Goal: Transaction & Acquisition: Purchase product/service

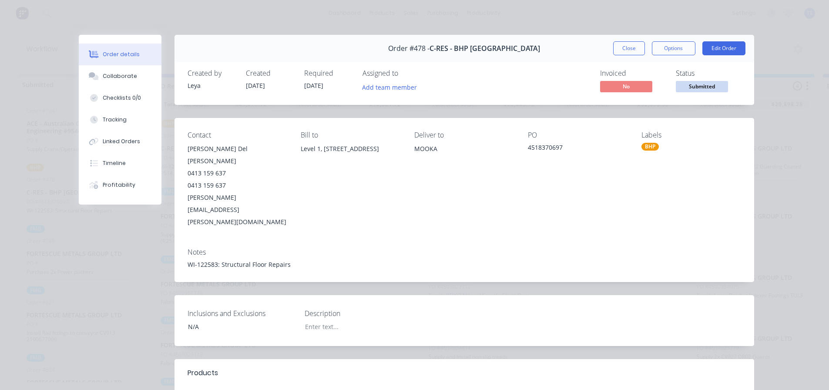
scroll to position [5, 0]
click at [630, 48] on button "Close" at bounding box center [629, 48] width 32 height 14
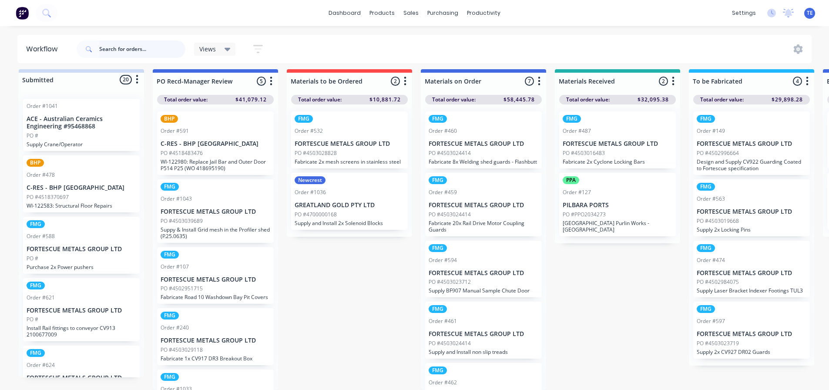
click at [127, 42] on input "text" at bounding box center [142, 48] width 86 height 17
type input "truck"
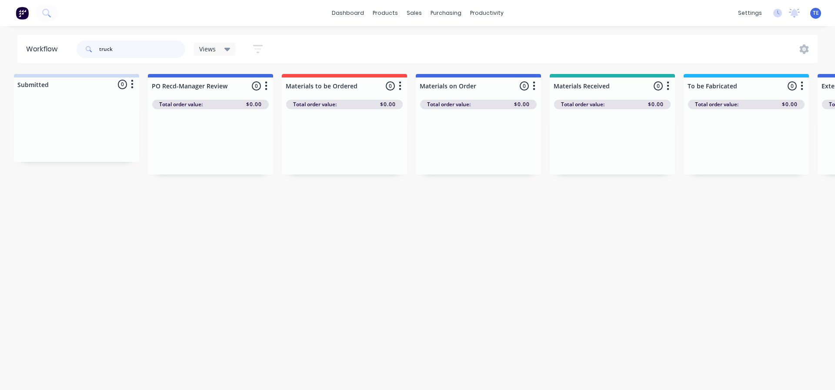
scroll to position [0, 0]
drag, startPoint x: 143, startPoint y: 47, endPoint x: 30, endPoint y: 40, distance: 113.3
click at [30, 40] on header "Workflow truck Views Save new view None (Default) edit Labour Only edit VIEW AL…" at bounding box center [417, 49] width 801 height 28
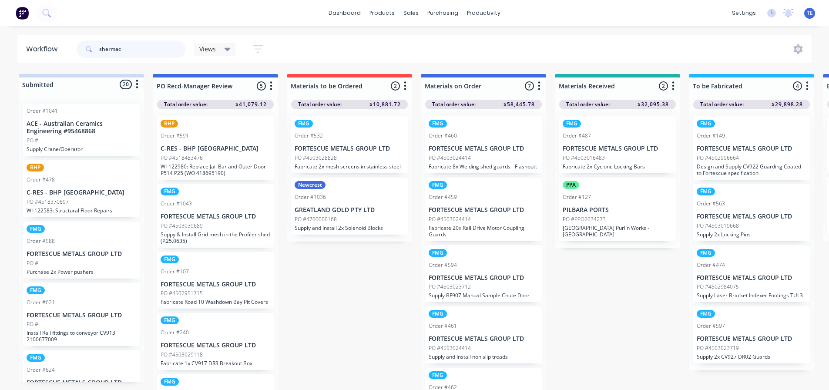
type input "shermac"
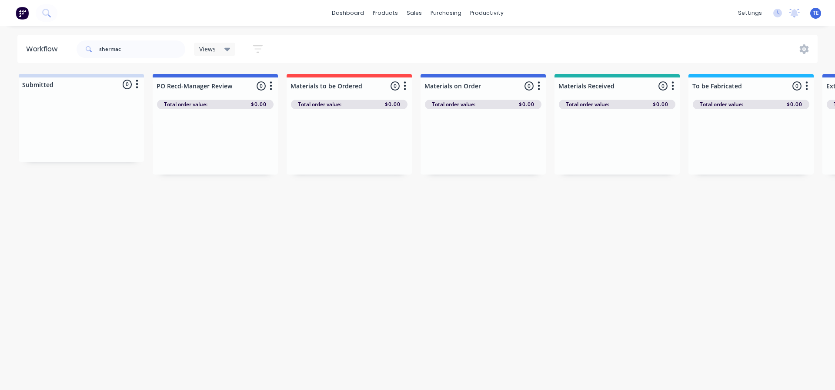
click at [288, 137] on div at bounding box center [349, 141] width 125 height 65
drag, startPoint x: 133, startPoint y: 50, endPoint x: 83, endPoint y: 44, distance: 50.8
click at [83, 44] on div "shermac" at bounding box center [131, 48] width 109 height 17
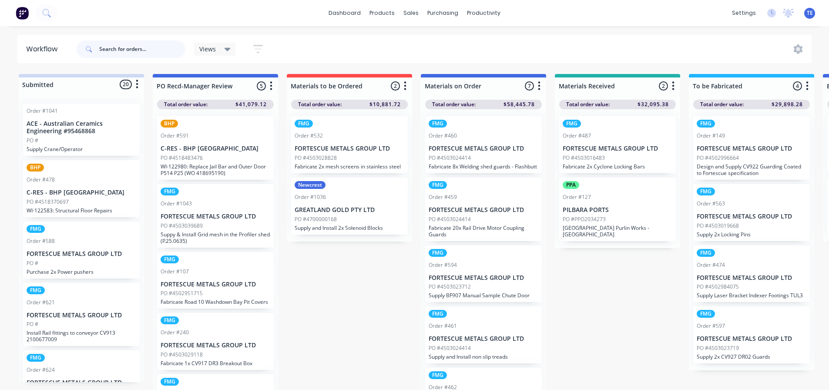
click at [124, 48] on input "text" at bounding box center [142, 48] width 86 height 17
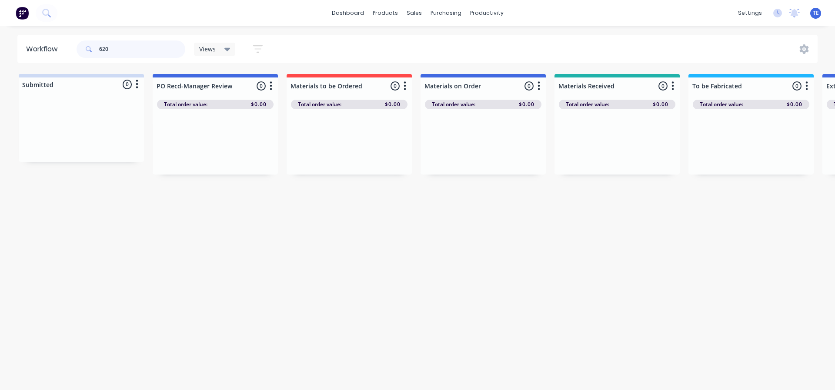
drag, startPoint x: 122, startPoint y: 49, endPoint x: 43, endPoint y: 58, distance: 80.2
click at [43, 58] on header "Workflow 620 Views Save new view None (Default) edit Labour Only edit VIEW ALL …" at bounding box center [417, 49] width 801 height 28
type input "572"
click at [417, 14] on div "sales" at bounding box center [414, 13] width 24 height 13
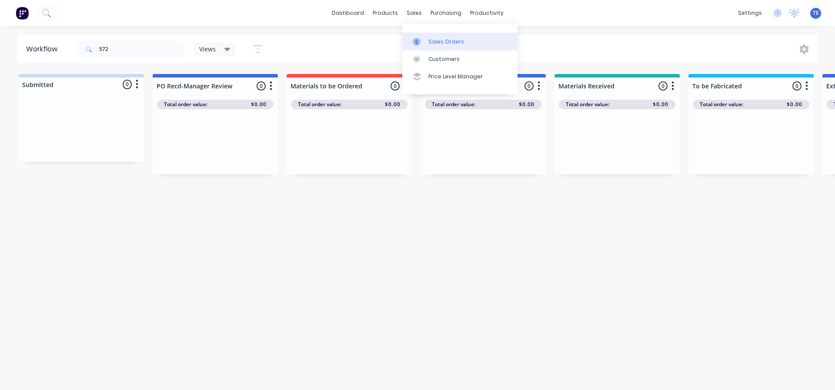
click at [434, 41] on div "Sales Orders" at bounding box center [447, 42] width 36 height 8
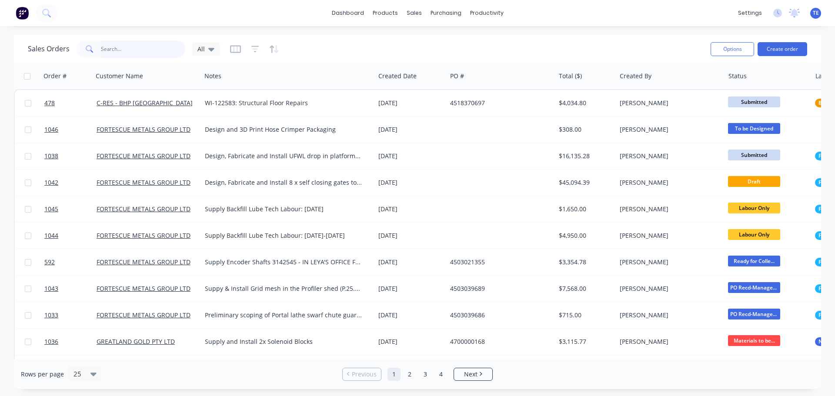
click at [126, 47] on input "text" at bounding box center [143, 48] width 85 height 17
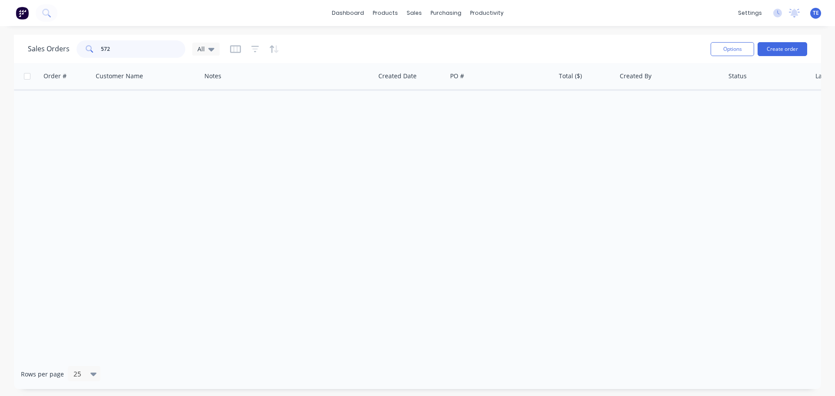
drag, startPoint x: 128, startPoint y: 52, endPoint x: 72, endPoint y: 50, distance: 56.6
click at [72, 50] on div "Sales Orders 572 All" at bounding box center [124, 48] width 192 height 17
type input "474"
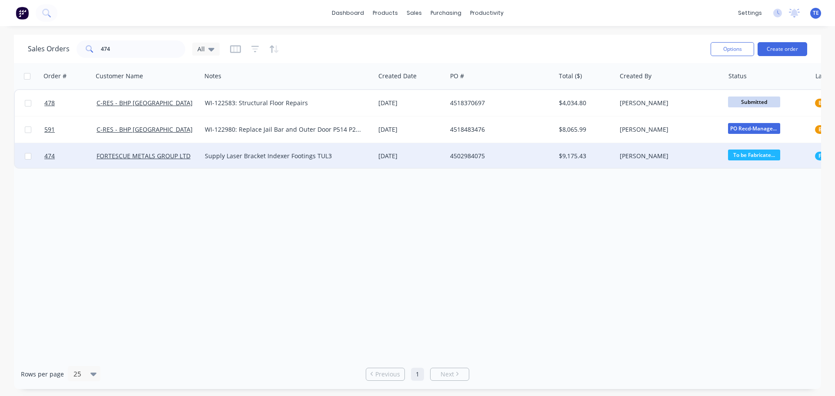
click at [282, 155] on div "Supply Laser Bracket Indexer Footings TUL3" at bounding box center [284, 156] width 158 height 9
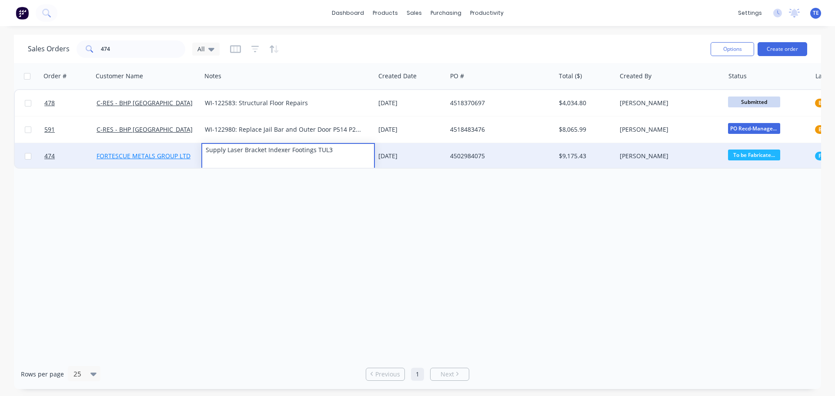
click at [142, 156] on link "FORTESCUE METALS GROUP LTD" at bounding box center [144, 156] width 94 height 8
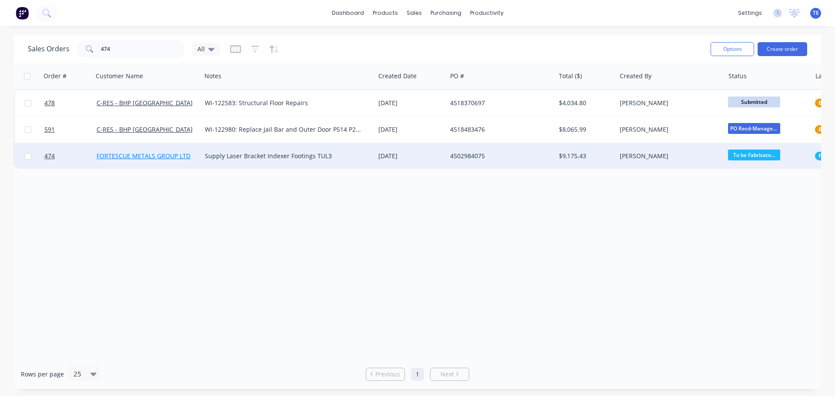
click at [123, 154] on link "FORTESCUE METALS GROUP LTD" at bounding box center [144, 156] width 94 height 8
click at [51, 156] on span "474" at bounding box center [49, 156] width 10 height 9
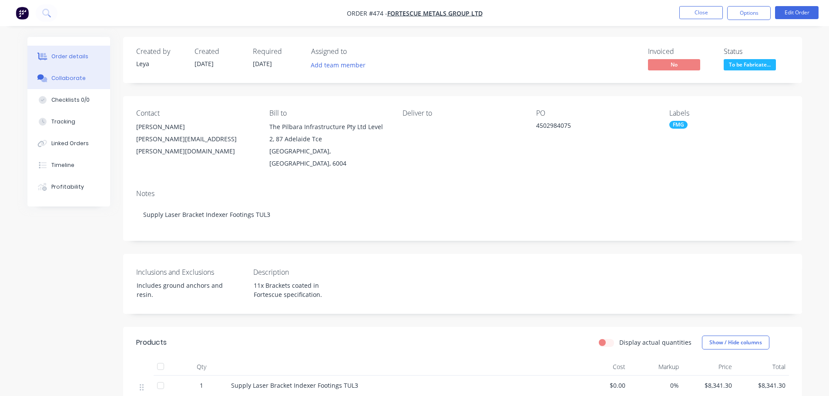
click at [62, 77] on div "Collaborate" at bounding box center [68, 78] width 34 height 8
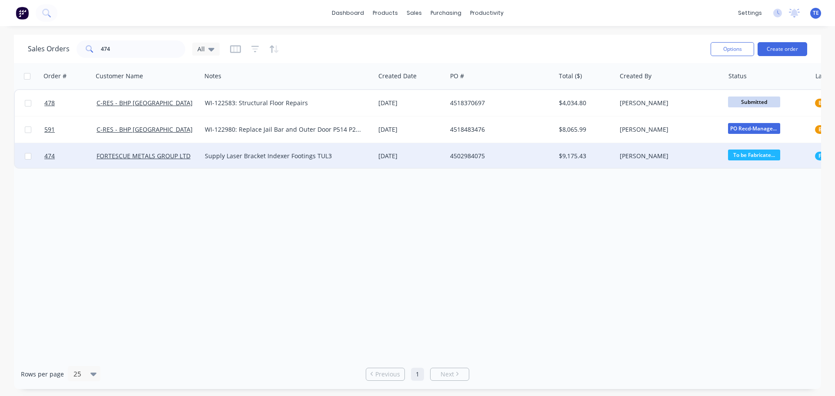
click at [284, 155] on div "Supply Laser Bracket Indexer Footings TUL3" at bounding box center [284, 156] width 158 height 9
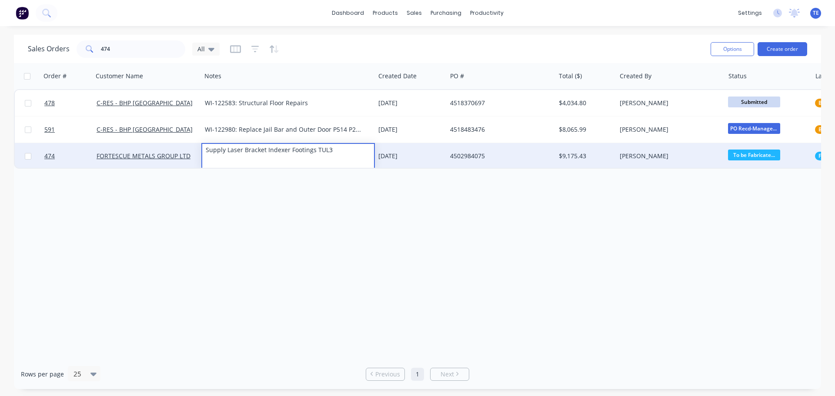
click at [400, 153] on div "20 Aug 2025" at bounding box center [411, 156] width 65 height 9
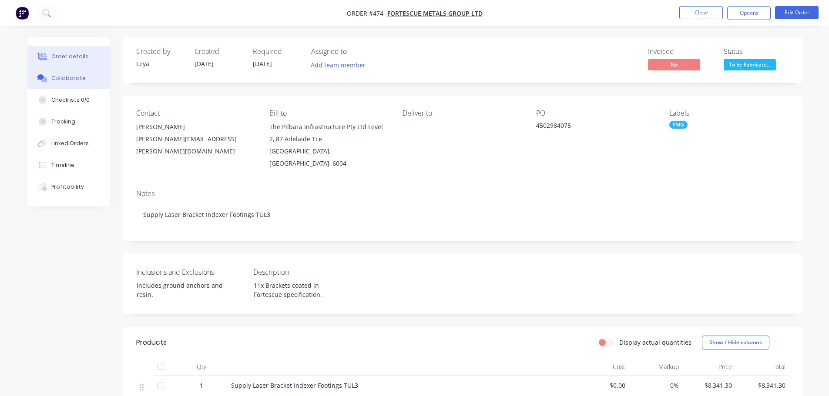
click at [58, 77] on div "Collaborate" at bounding box center [68, 78] width 34 height 8
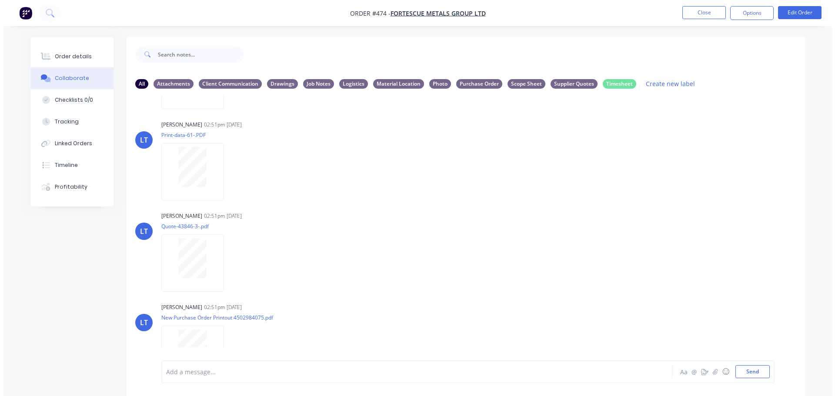
scroll to position [108, 0]
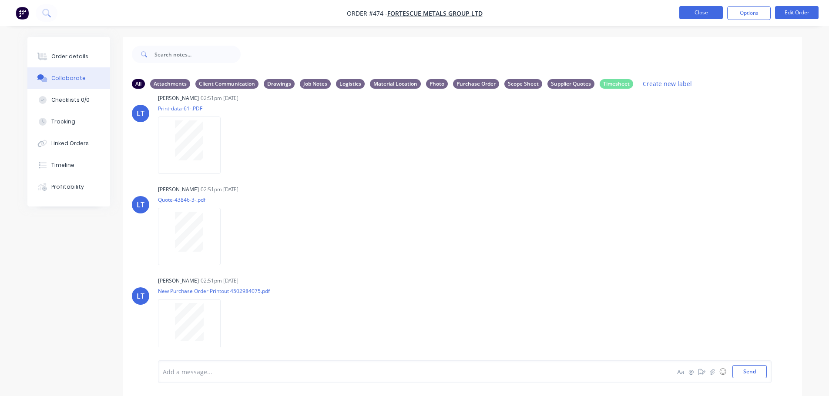
click at [697, 12] on button "Close" at bounding box center [701, 12] width 44 height 13
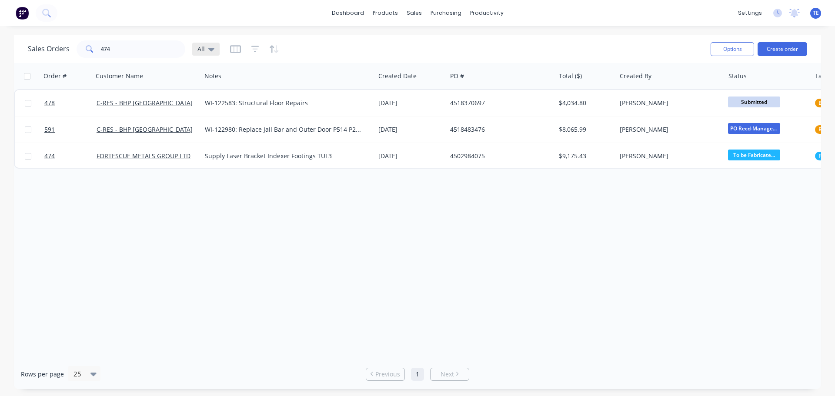
click at [211, 51] on icon at bounding box center [211, 49] width 6 height 10
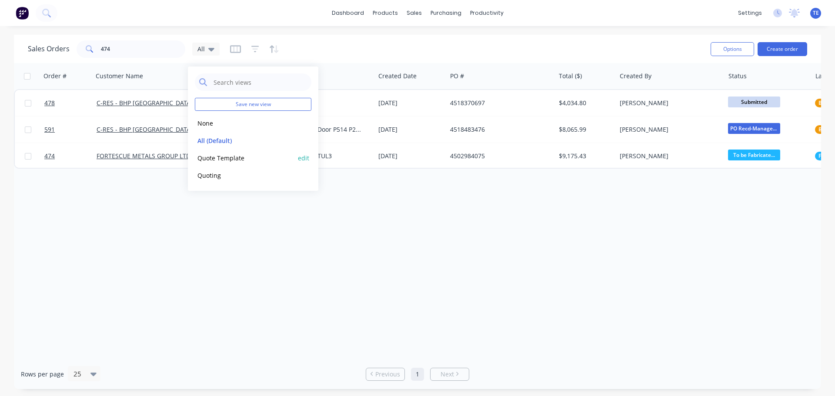
click at [217, 161] on button "Quote Template" at bounding box center [244, 158] width 99 height 10
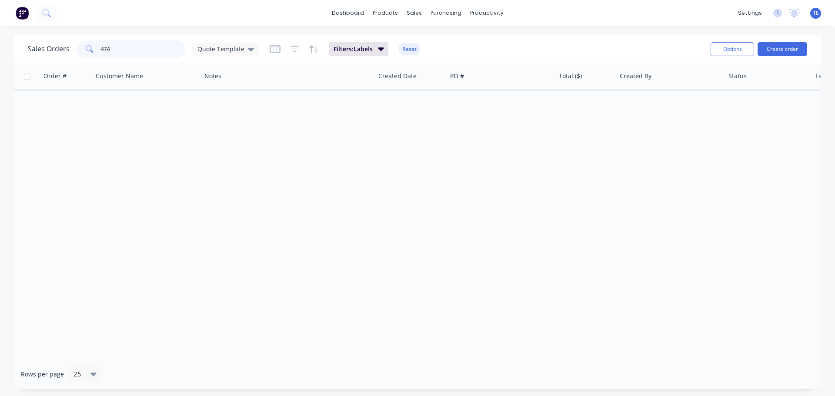
drag, startPoint x: 119, startPoint y: 50, endPoint x: -12, endPoint y: 58, distance: 130.7
click at [0, 58] on html "dashboard products sales purchasing productivity dashboard products Product Cat…" at bounding box center [417, 198] width 835 height 396
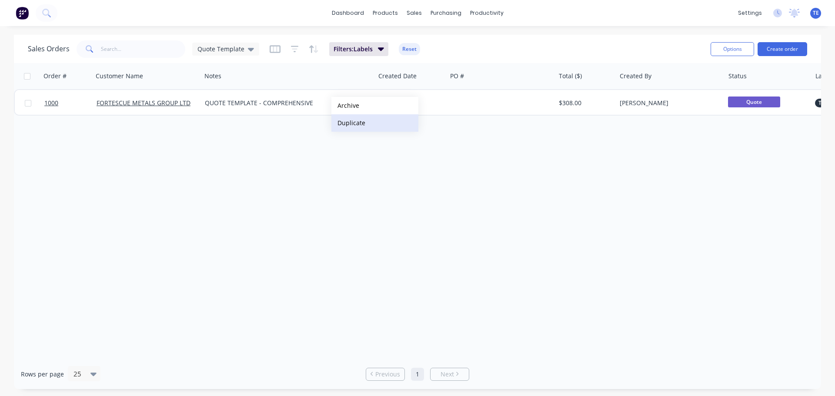
click at [349, 121] on button "Duplicate" at bounding box center [375, 122] width 87 height 17
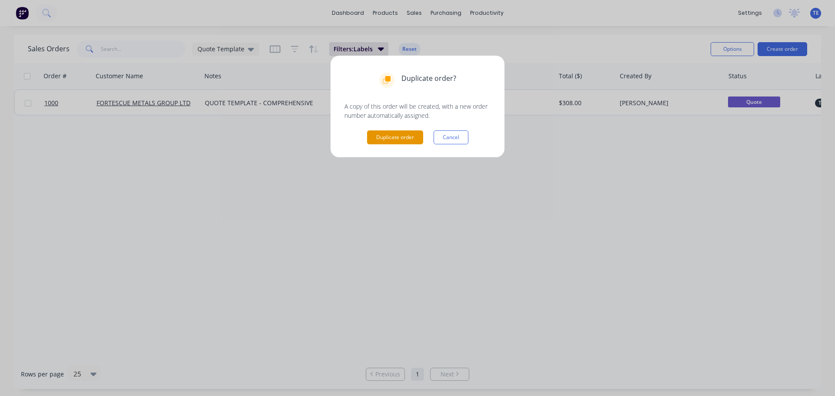
click at [385, 137] on button "Duplicate order" at bounding box center [395, 138] width 56 height 14
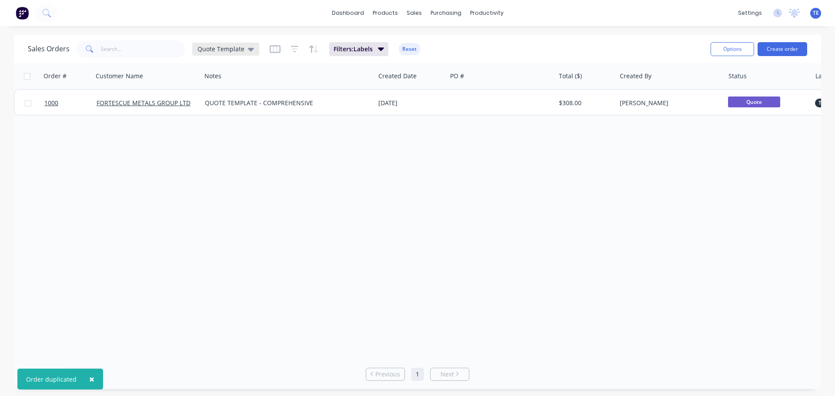
click at [238, 50] on span "Quote Template" at bounding box center [221, 48] width 47 height 9
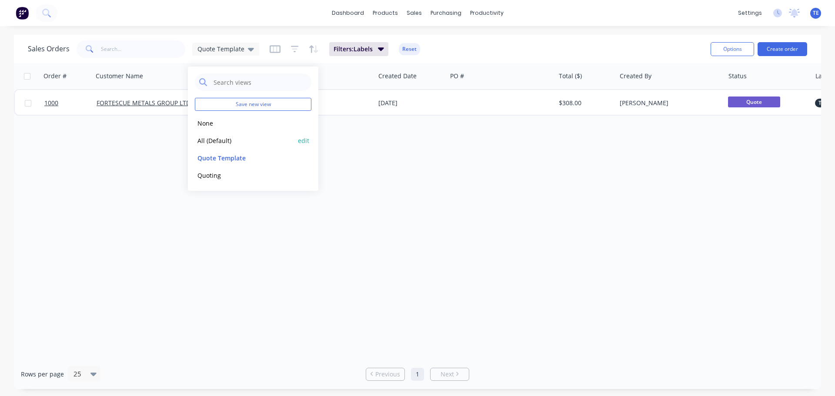
click at [215, 138] on button "All (Default)" at bounding box center [244, 141] width 99 height 10
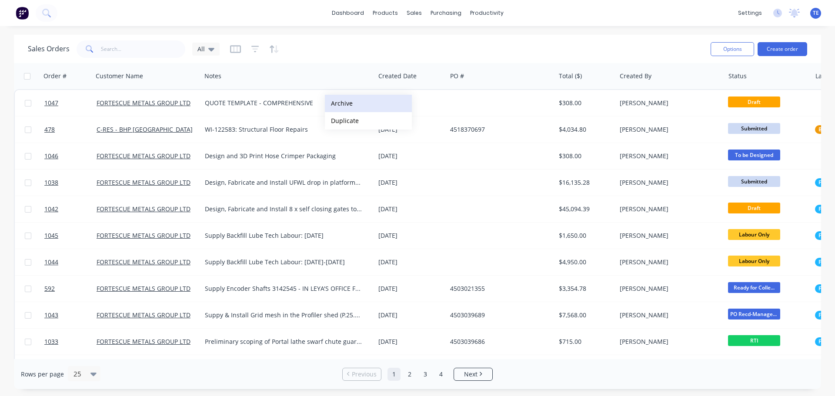
click at [346, 103] on button "Archive" at bounding box center [368, 103] width 87 height 17
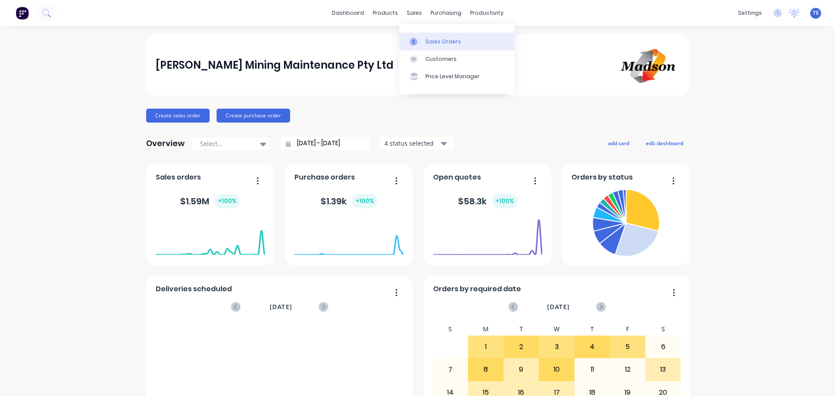
click at [445, 44] on div "Sales Orders" at bounding box center [444, 42] width 36 height 8
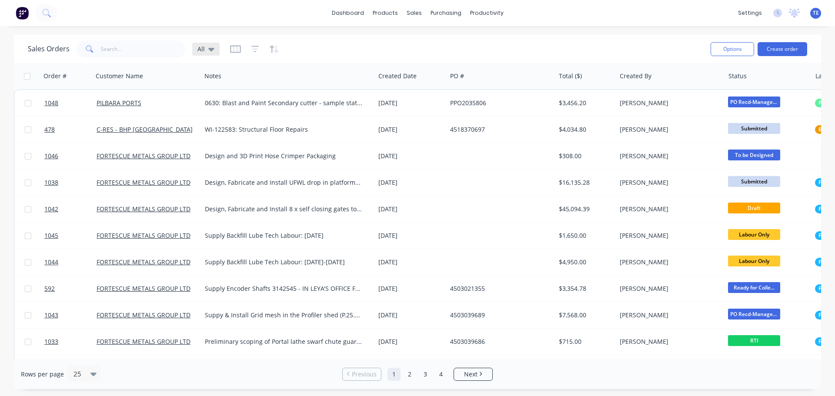
click at [209, 49] on icon at bounding box center [211, 49] width 6 height 3
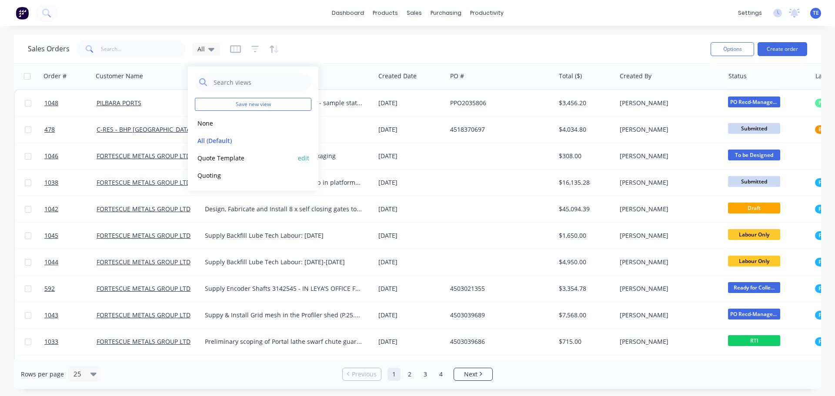
click at [222, 158] on button "Quote Template" at bounding box center [244, 158] width 99 height 10
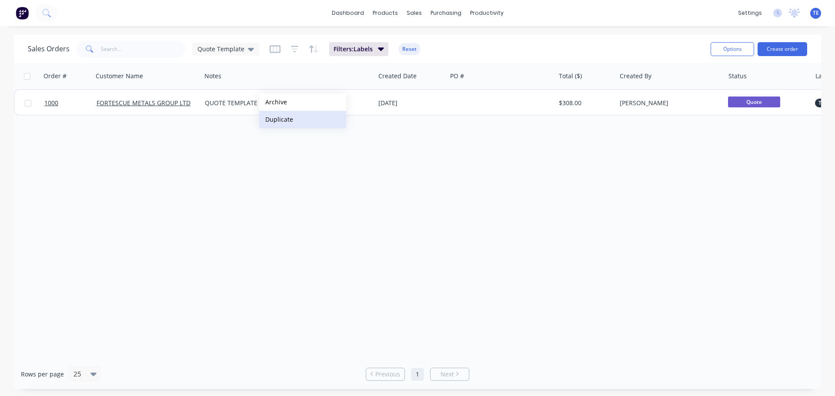
click at [305, 121] on button "Duplicate" at bounding box center [302, 119] width 87 height 17
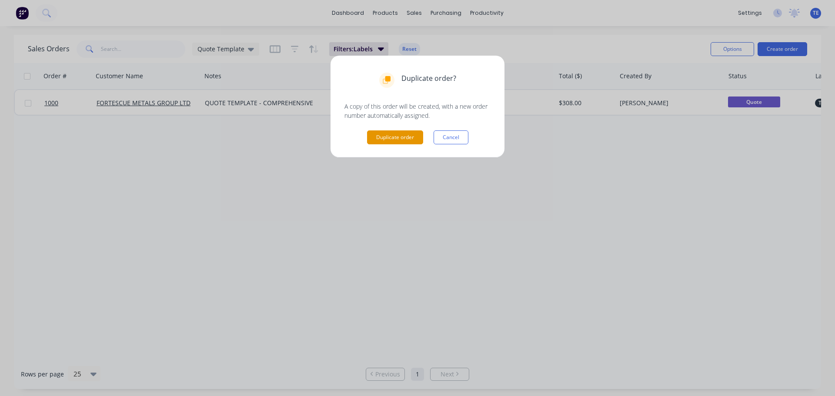
click at [403, 139] on button "Duplicate order" at bounding box center [395, 138] width 56 height 14
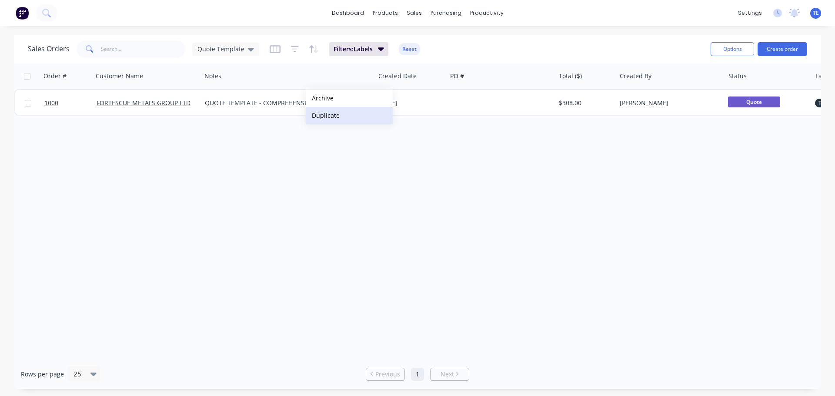
click at [331, 116] on button "Duplicate" at bounding box center [349, 115] width 87 height 17
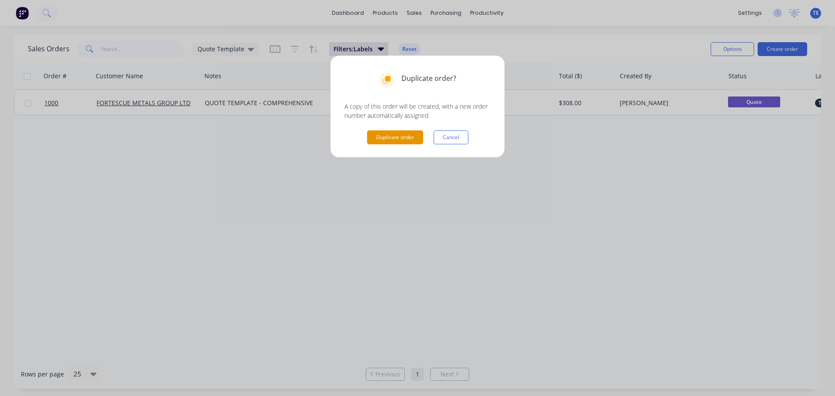
click at [382, 137] on button "Duplicate order" at bounding box center [395, 138] width 56 height 14
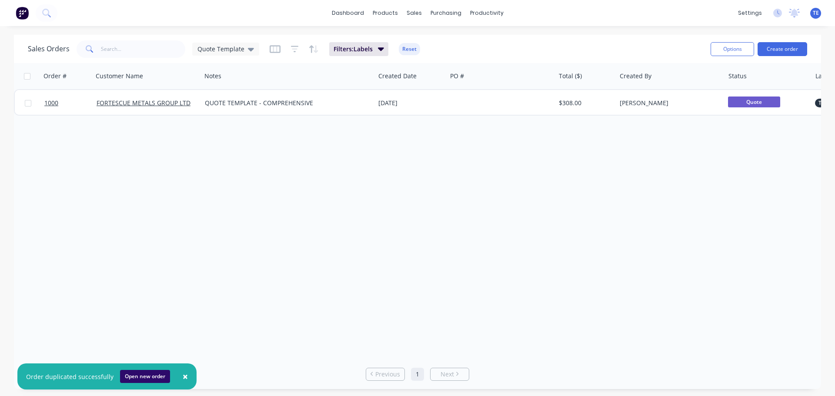
click at [137, 378] on button "Open new order" at bounding box center [145, 376] width 50 height 13
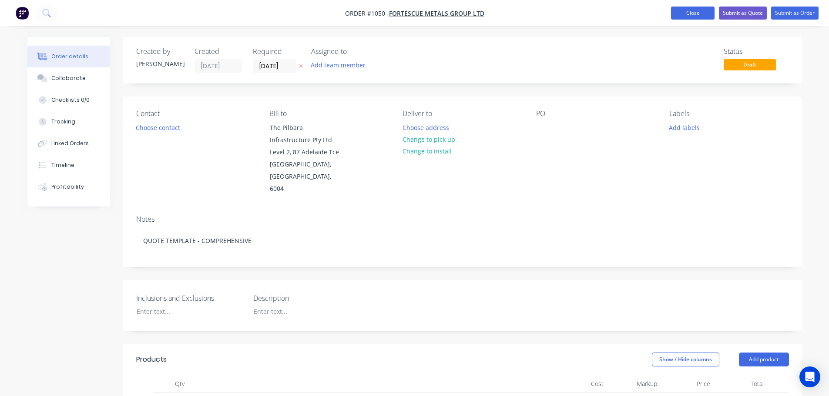
click at [674, 14] on button "Close" at bounding box center [693, 13] width 44 height 13
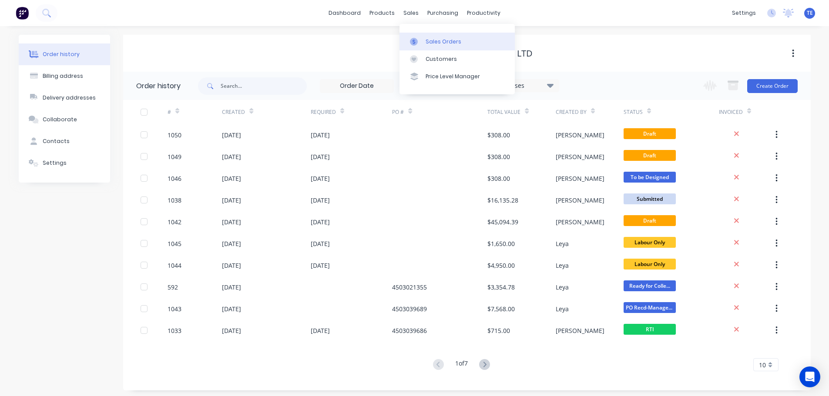
click at [430, 43] on div "Sales Orders" at bounding box center [444, 42] width 36 height 8
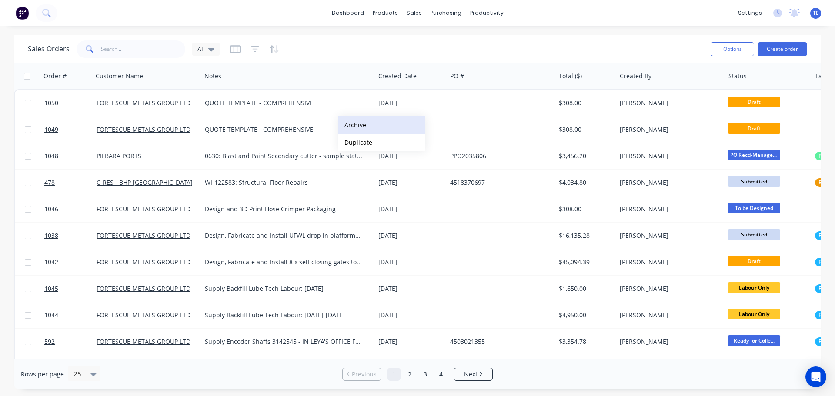
click at [361, 127] on button "Archive" at bounding box center [382, 125] width 87 height 17
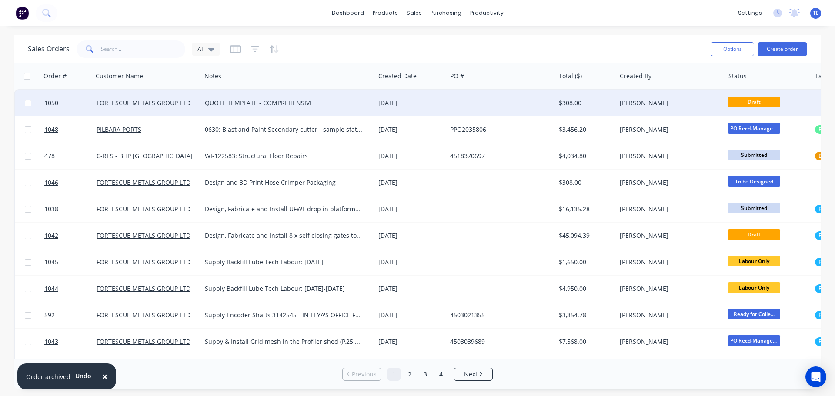
click at [336, 105] on div "QUOTE TEMPLATE - COMPREHENSIVE" at bounding box center [284, 103] width 158 height 9
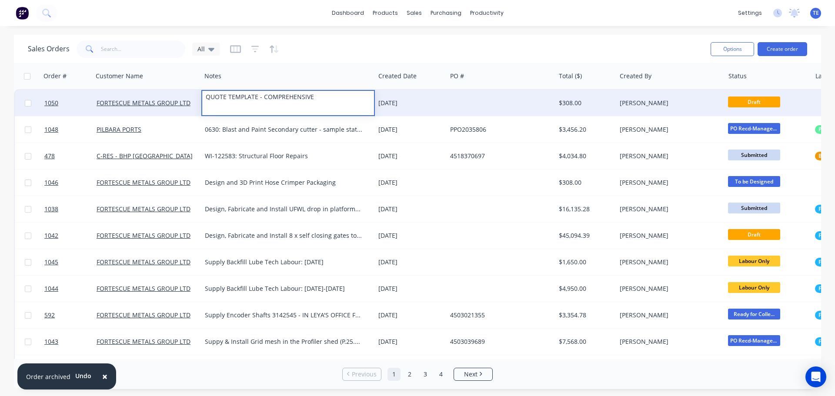
click at [409, 106] on div "[DATE]" at bounding box center [411, 103] width 65 height 9
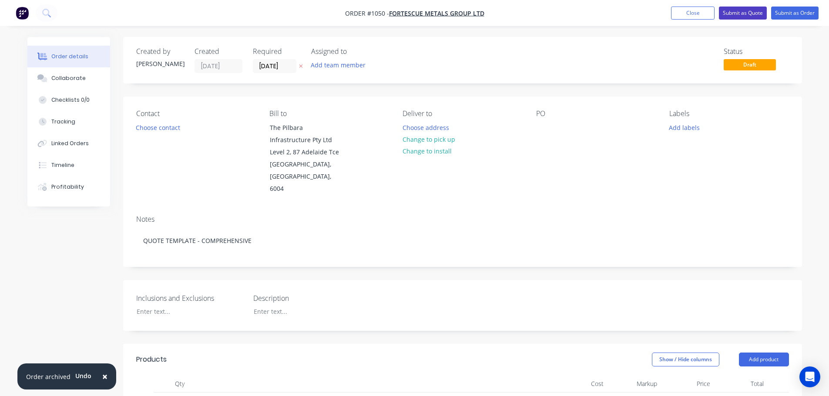
click at [732, 15] on button "Submit as Quote" at bounding box center [743, 13] width 48 height 13
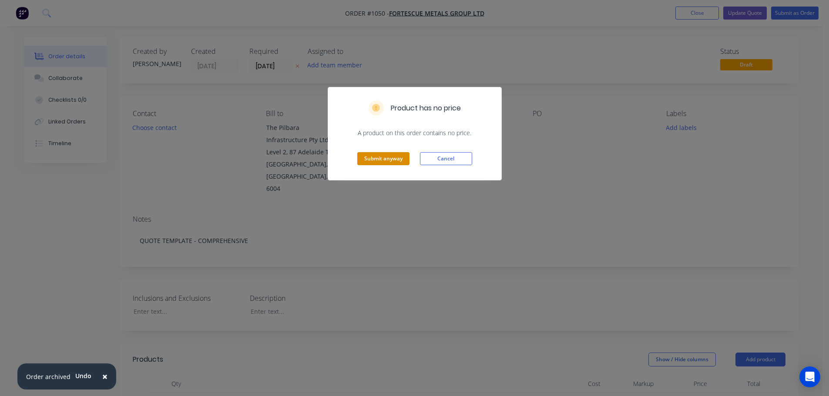
click at [405, 158] on button "Submit anyway" at bounding box center [383, 158] width 52 height 13
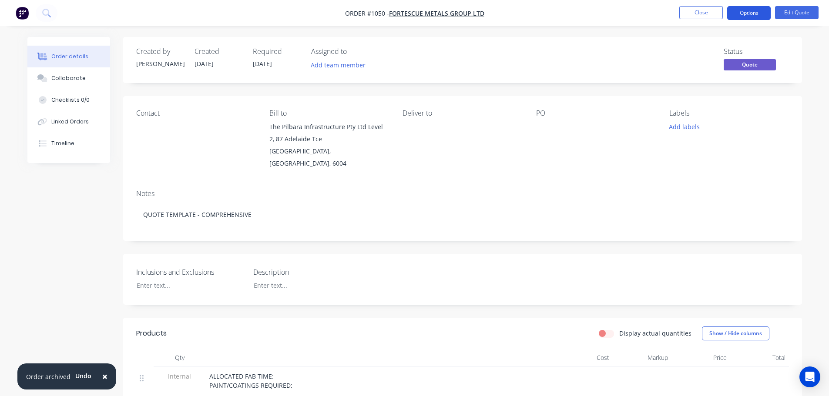
click at [745, 13] on button "Options" at bounding box center [749, 13] width 44 height 14
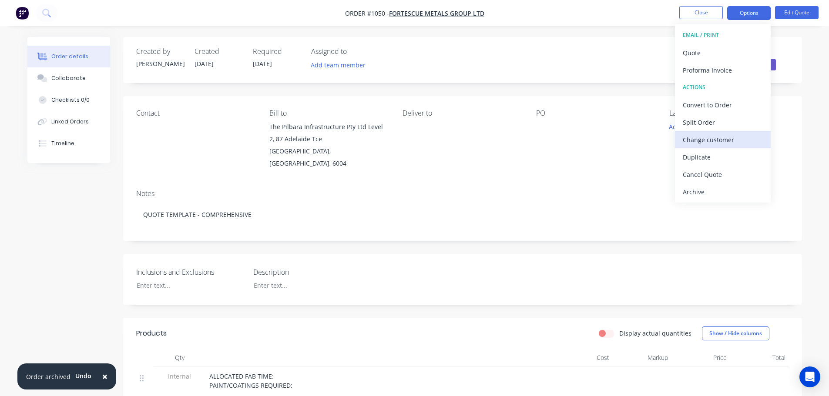
click at [706, 134] on div "Change customer" at bounding box center [723, 140] width 80 height 13
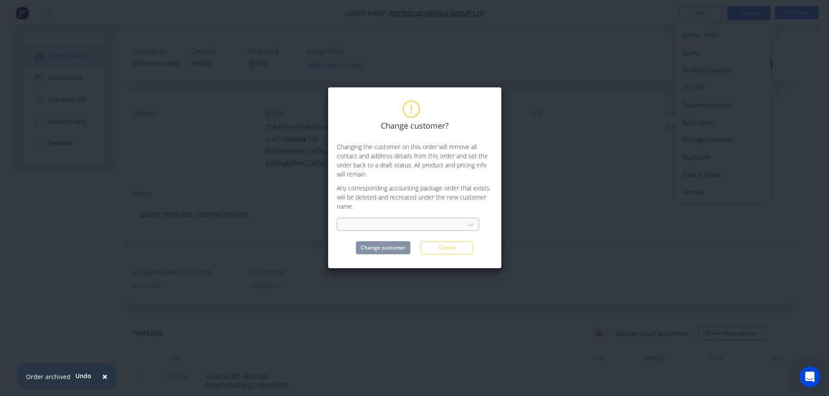
click at [384, 223] on div at bounding box center [402, 225] width 116 height 11
type input "new"
click at [383, 242] on div "GREATLAND GOLD PTY LTD" at bounding box center [408, 244] width 142 height 16
click at [385, 242] on button "Change customer" at bounding box center [383, 247] width 54 height 13
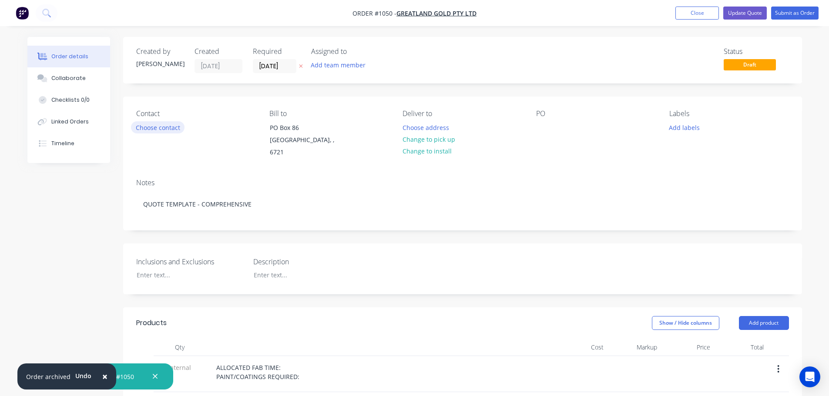
click at [146, 127] on button "Choose contact" at bounding box center [158, 127] width 54 height 12
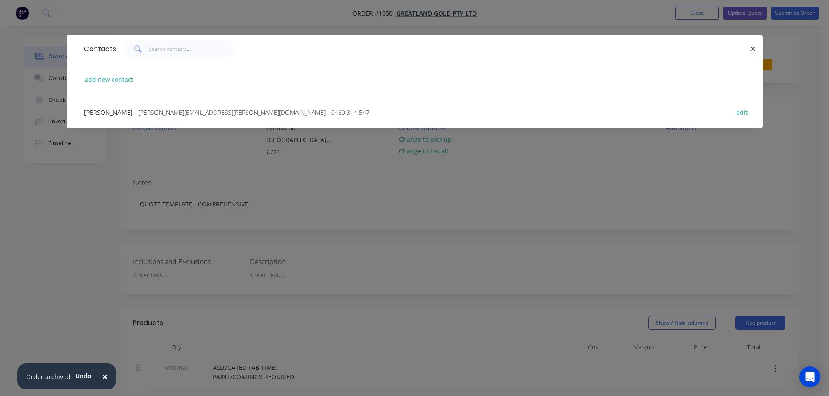
click at [168, 110] on span "- [PERSON_NAME][EMAIL_ADDRESS][PERSON_NAME][DOMAIN_NAME] - 0460 314 547" at bounding box center [251, 112] width 235 height 8
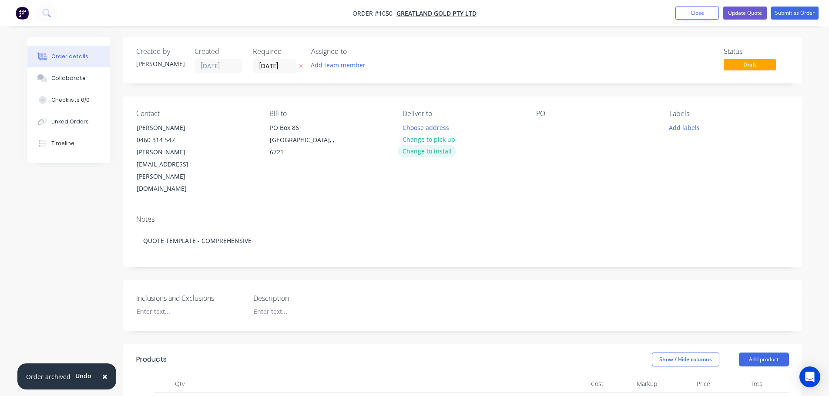
click at [434, 152] on button "Change to install" at bounding box center [427, 151] width 58 height 12
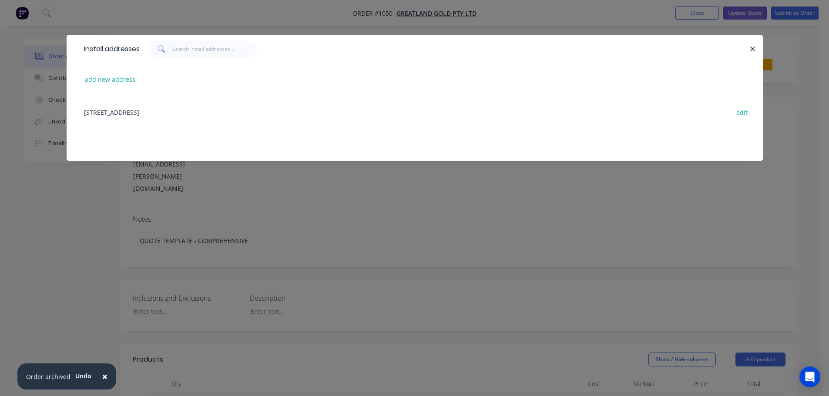
click at [216, 111] on div "[STREET_ADDRESS] edit" at bounding box center [415, 112] width 670 height 33
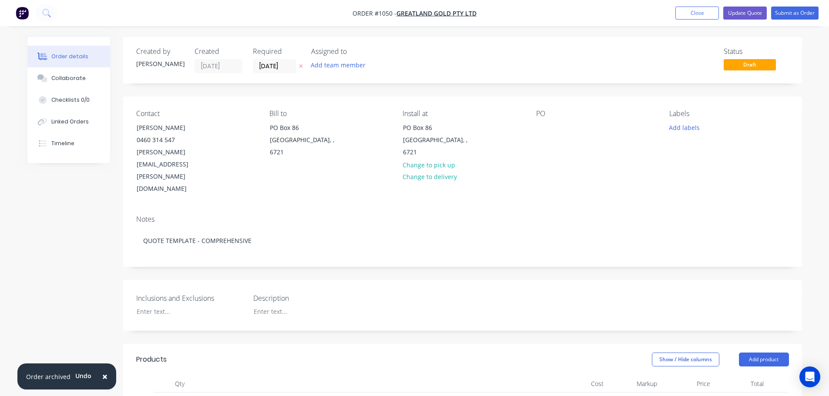
scroll to position [290, 0]
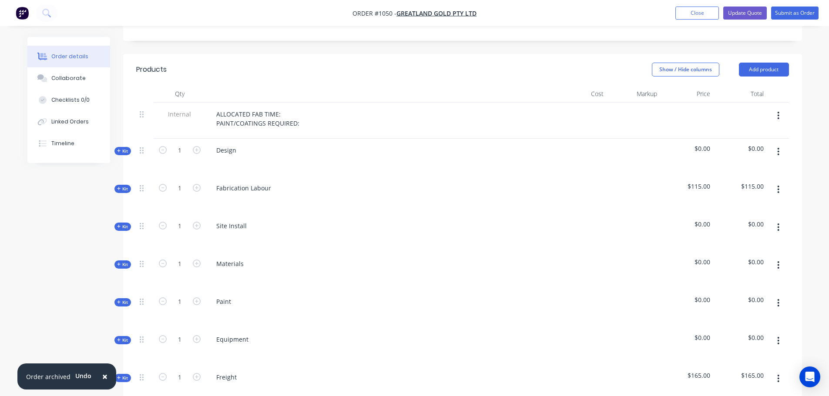
click at [778, 148] on icon "button" at bounding box center [779, 152] width 2 height 8
click at [727, 221] on div "Delete" at bounding box center [747, 227] width 67 height 13
click at [778, 148] on icon "button" at bounding box center [779, 152] width 2 height 8
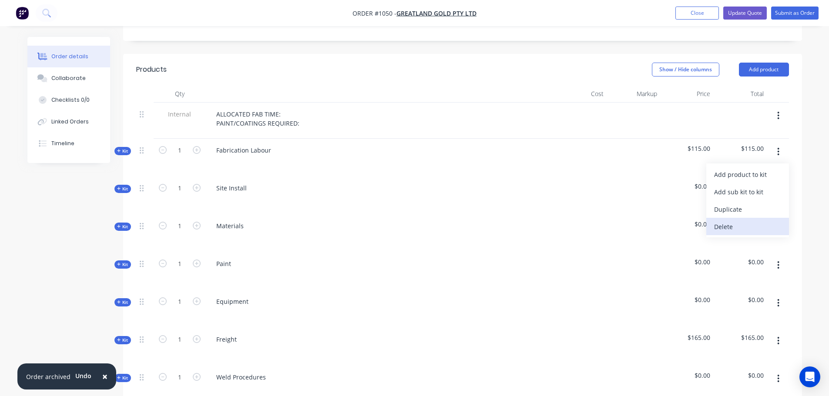
click at [741, 221] on div "Delete" at bounding box center [747, 227] width 67 height 13
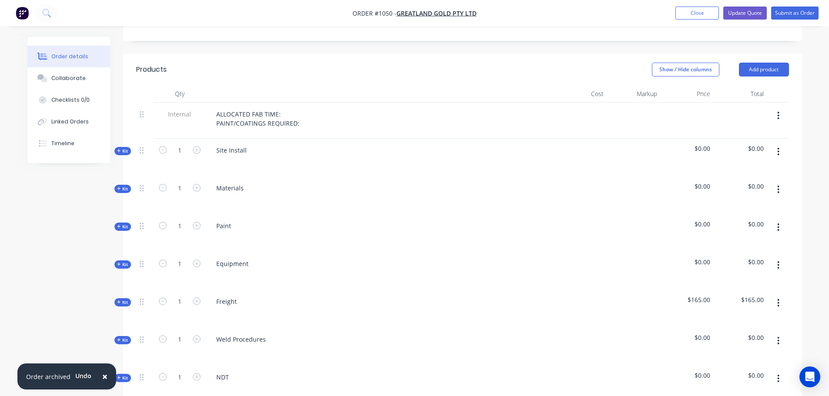
click at [779, 185] on icon "button" at bounding box center [778, 190] width 2 height 10
click at [733, 258] on div "Delete" at bounding box center [747, 264] width 67 height 13
click at [778, 185] on icon "button" at bounding box center [778, 190] width 2 height 10
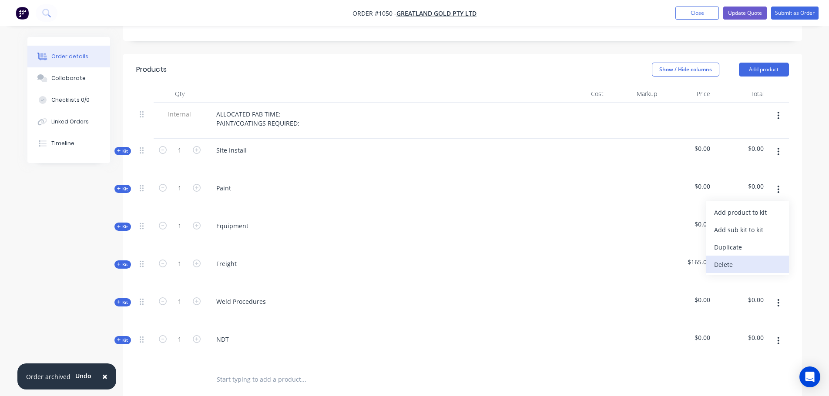
click at [733, 258] on div "Delete" at bounding box center [747, 264] width 67 height 13
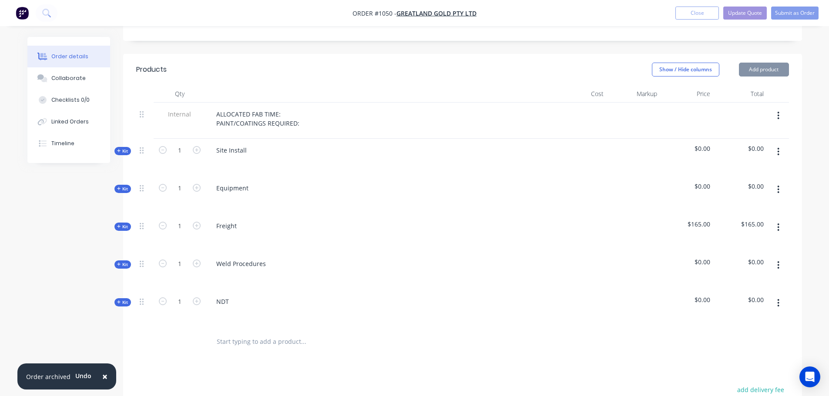
click at [780, 182] on button "button" at bounding box center [778, 190] width 20 height 16
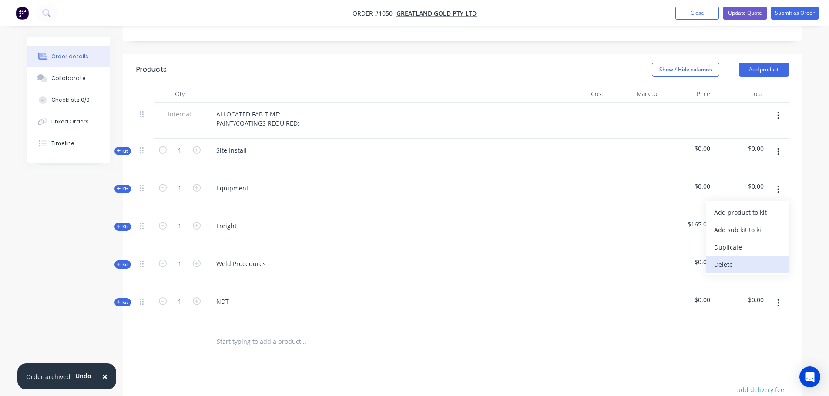
click at [735, 258] on div "Delete" at bounding box center [747, 264] width 67 height 13
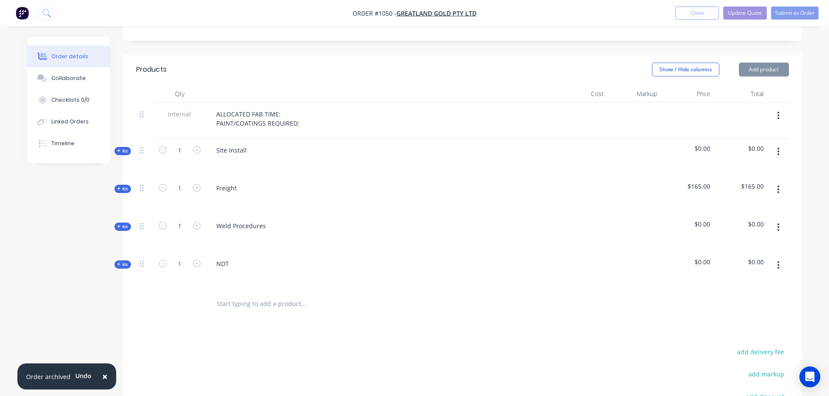
click at [783, 182] on button "button" at bounding box center [778, 190] width 20 height 16
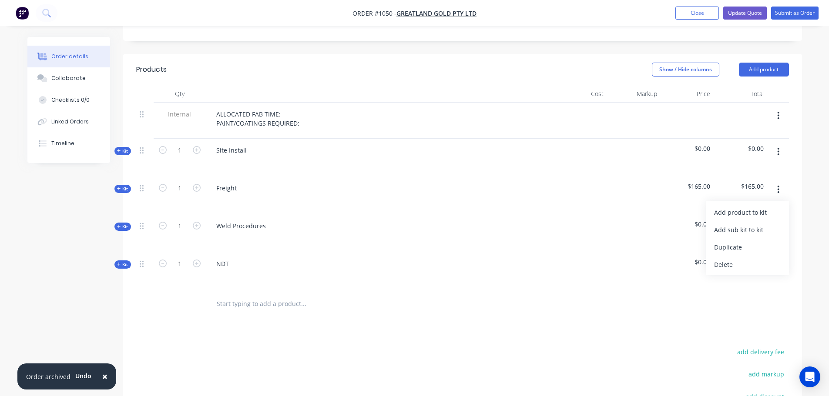
click at [734, 258] on div "Delete" at bounding box center [747, 264] width 67 height 13
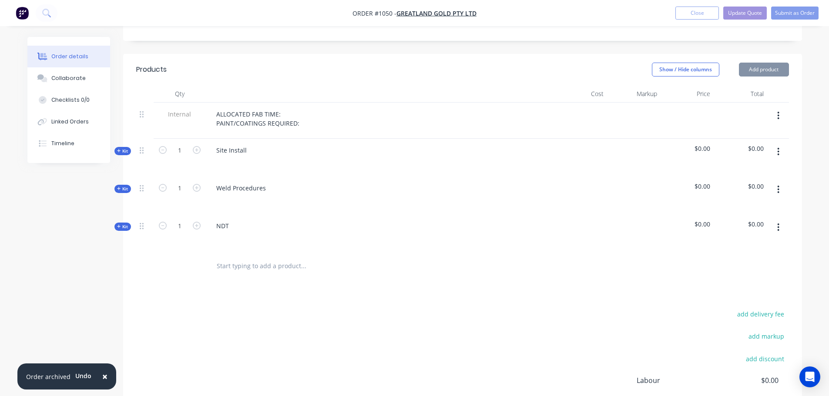
click at [779, 185] on icon "button" at bounding box center [778, 190] width 2 height 10
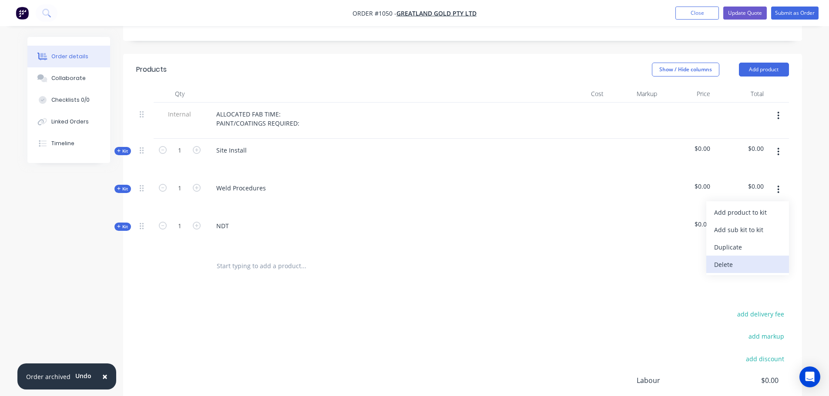
click at [735, 258] on div "Delete" at bounding box center [747, 264] width 67 height 13
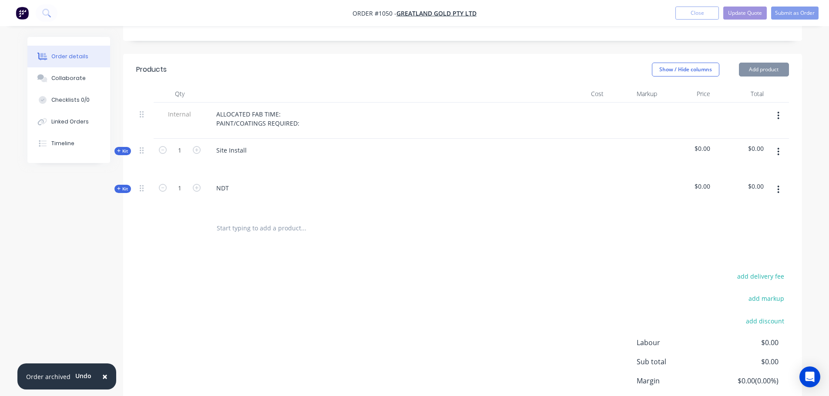
click at [780, 182] on button "button" at bounding box center [778, 190] width 20 height 16
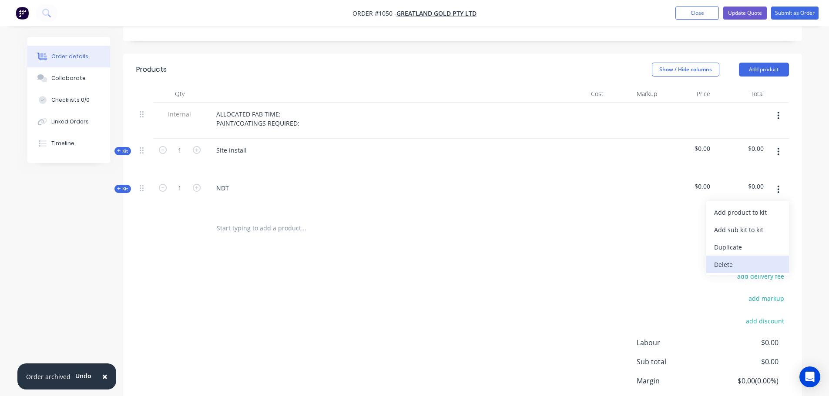
click at [728, 258] on div "Delete" at bounding box center [747, 264] width 67 height 13
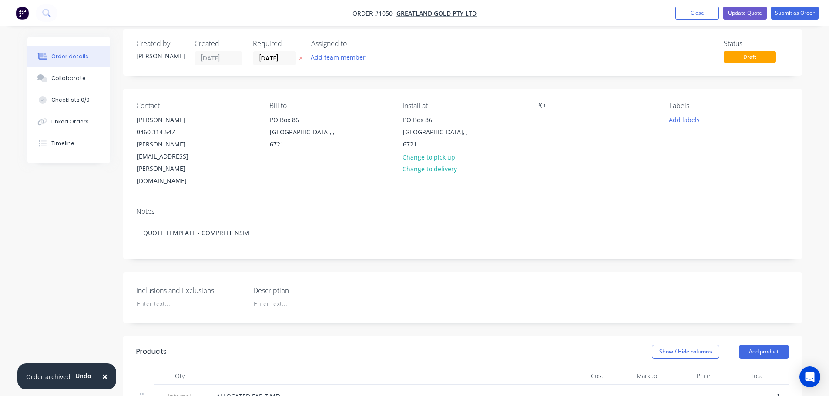
scroll to position [0, 0]
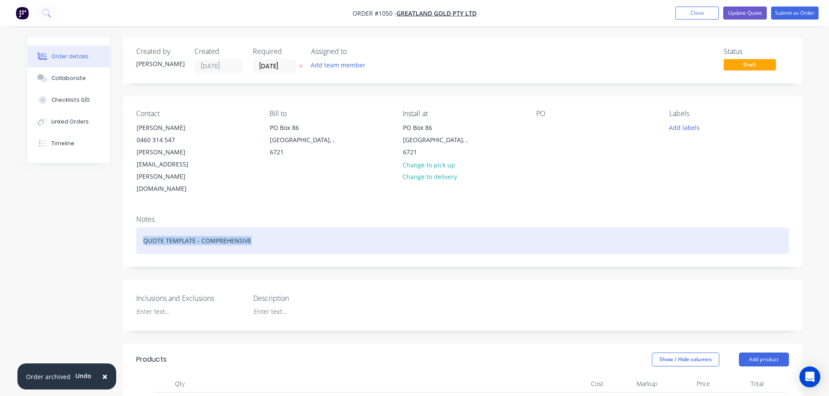
drag, startPoint x: 253, startPoint y: 201, endPoint x: 120, endPoint y: 203, distance: 133.2
click at [120, 203] on div "Created by [PERSON_NAME] Created [DATE] Required [DATE] Assigned to Add team me…" at bounding box center [414, 377] width 775 height 680
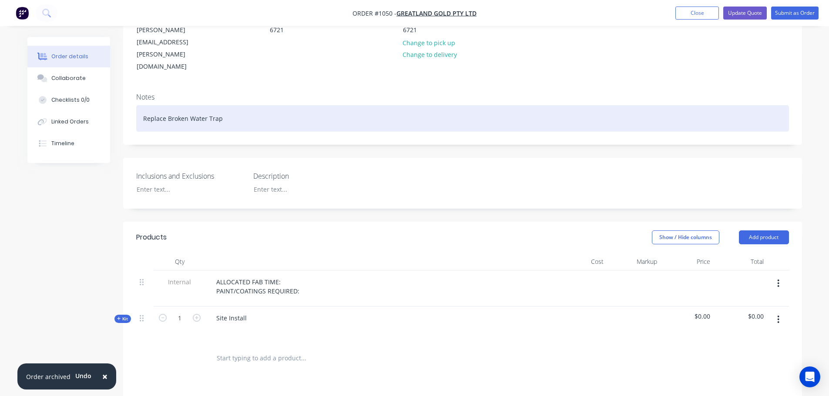
scroll to position [145, 0]
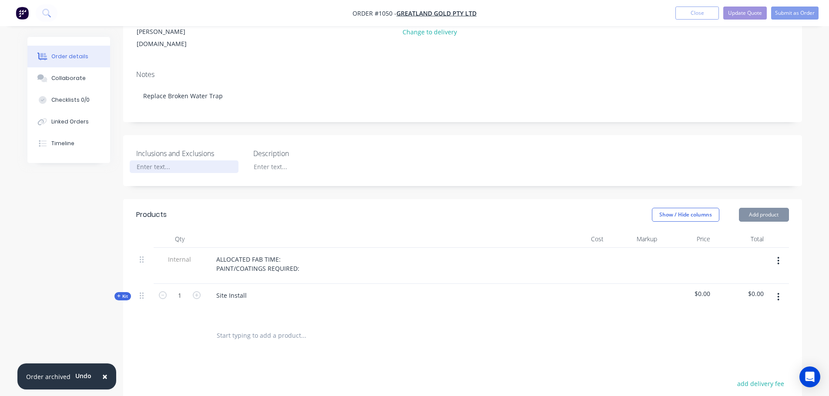
click at [161, 161] on div at bounding box center [184, 167] width 109 height 13
click at [270, 284] on div "Site Install" at bounding box center [380, 303] width 348 height 38
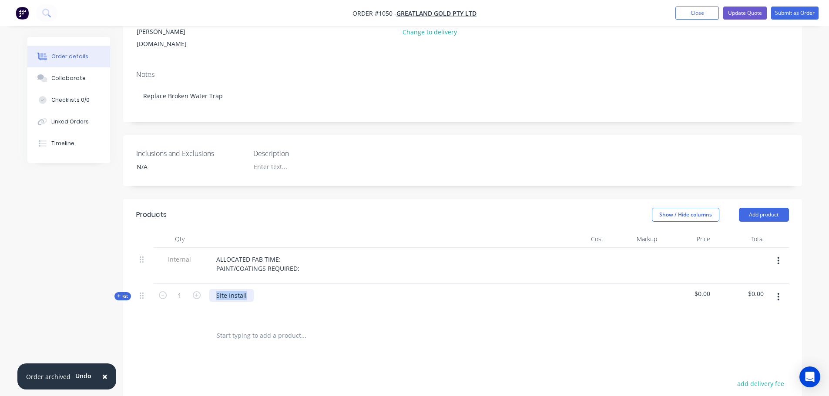
drag, startPoint x: 246, startPoint y: 259, endPoint x: 201, endPoint y: 254, distance: 44.6
click at [201, 284] on div "Kit 1 Site Install $0.00 $0.00" at bounding box center [462, 303] width 653 height 38
click at [276, 322] on div at bounding box center [362, 336] width 313 height 28
click at [123, 293] on span "Kit" at bounding box center [122, 296] width 11 height 7
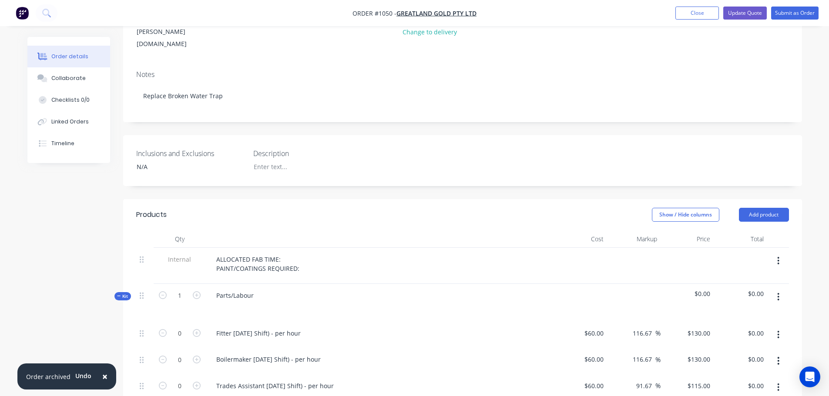
scroll to position [290, 0]
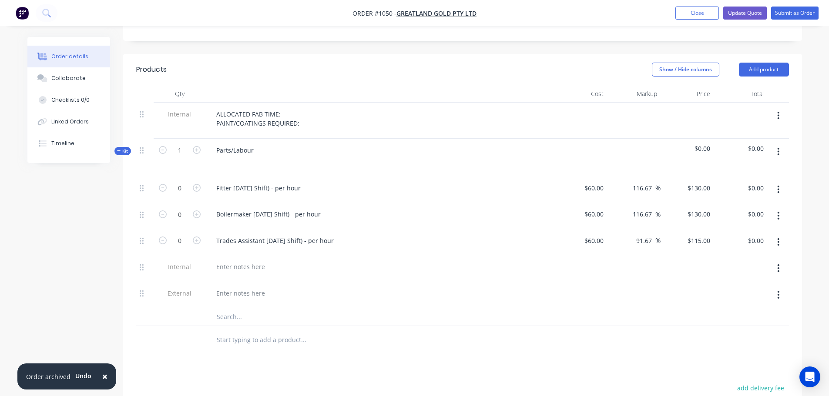
click at [778, 186] on icon "button" at bounding box center [779, 190] width 2 height 8
click at [736, 241] on div "Delete" at bounding box center [747, 247] width 67 height 13
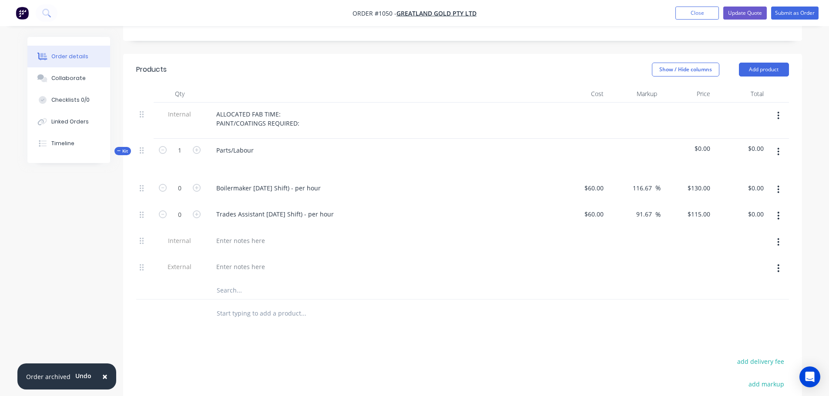
click at [779, 185] on icon "button" at bounding box center [778, 190] width 2 height 10
click at [721, 241] on div "Delete" at bounding box center [747, 247] width 67 height 13
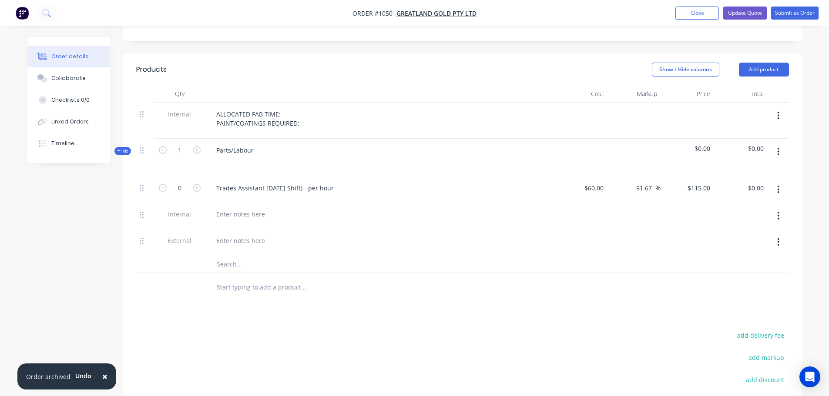
click at [778, 186] on icon "button" at bounding box center [779, 190] width 2 height 8
click at [716, 241] on div "Delete" at bounding box center [747, 247] width 67 height 13
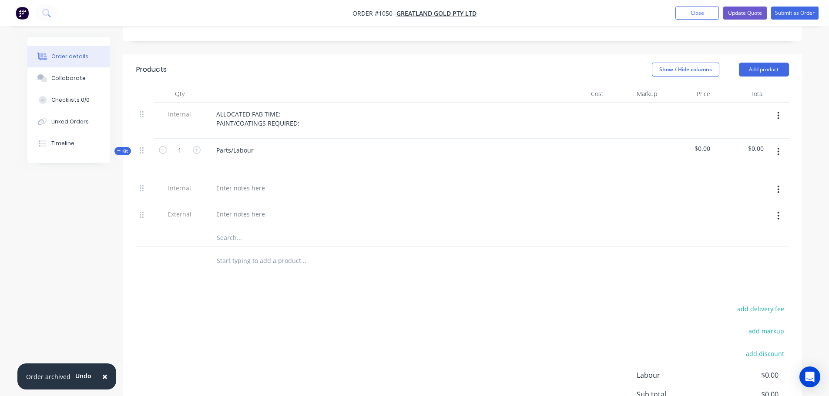
click at [248, 229] on input "text" at bounding box center [303, 237] width 174 height 17
type input "Pirtek Quote"
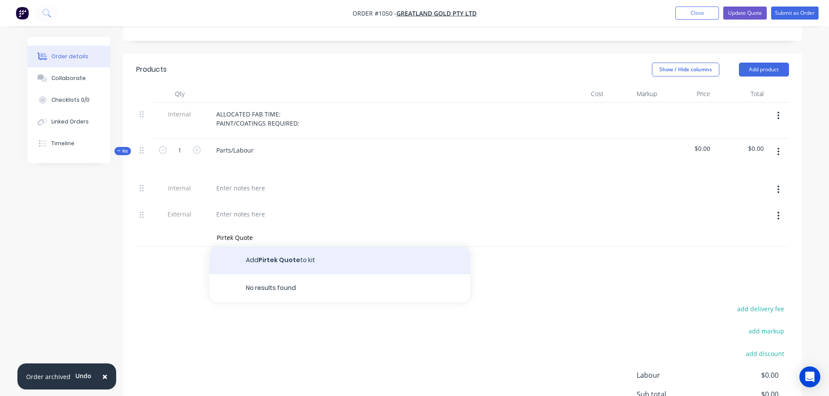
click at [307, 247] on button "Add Pirtek Quote to kit" at bounding box center [339, 261] width 261 height 28
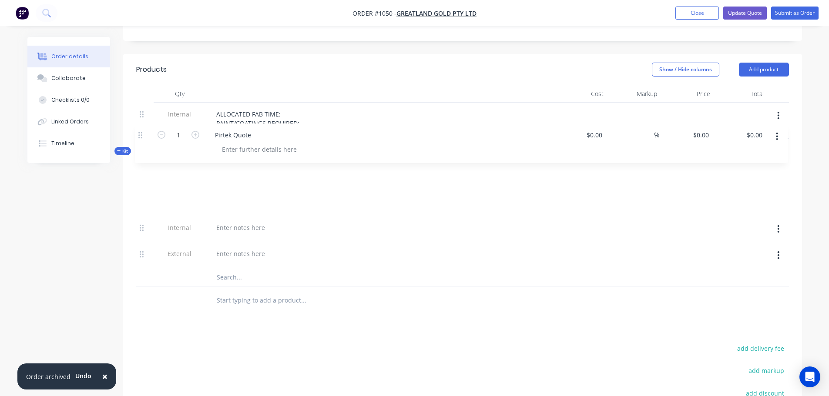
drag, startPoint x: 142, startPoint y: 204, endPoint x: 141, endPoint y: 131, distance: 73.5
click at [141, 139] on div "Kit 1 Parts/Labour $0.00 $0.00 Internal External 1 Pirtek Quote $0.00 $0.00 % $…" at bounding box center [462, 213] width 653 height 148
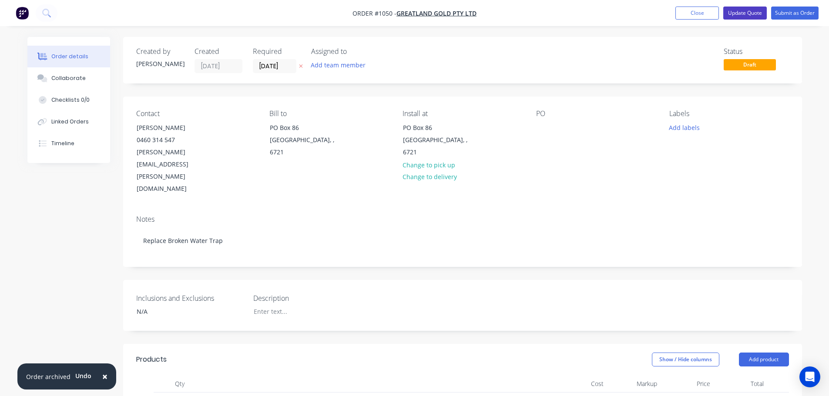
click at [744, 10] on button "Update Quote" at bounding box center [745, 13] width 44 height 13
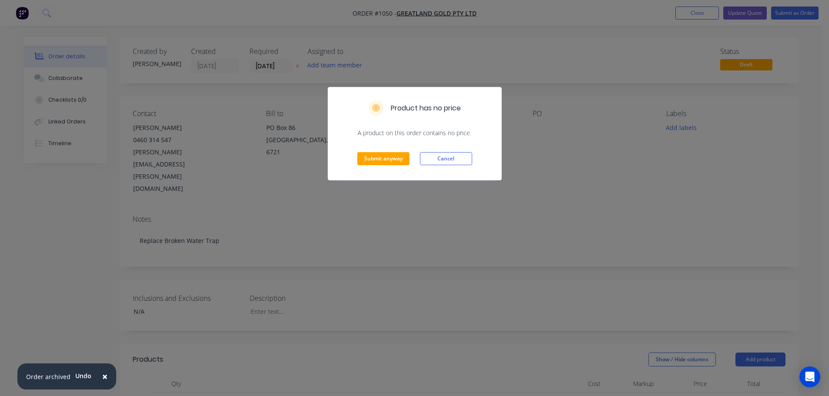
click at [650, 188] on div "Product has no price A product on this order contains no price. Submit anyway C…" at bounding box center [414, 198] width 829 height 396
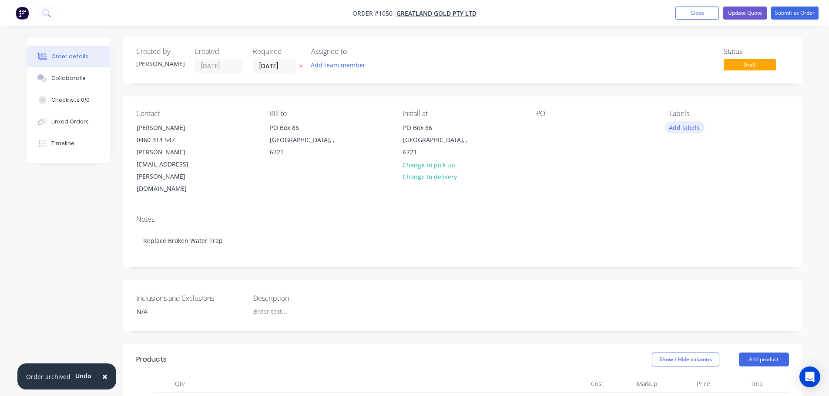
click at [682, 127] on button "Add labels" at bounding box center [684, 127] width 40 height 12
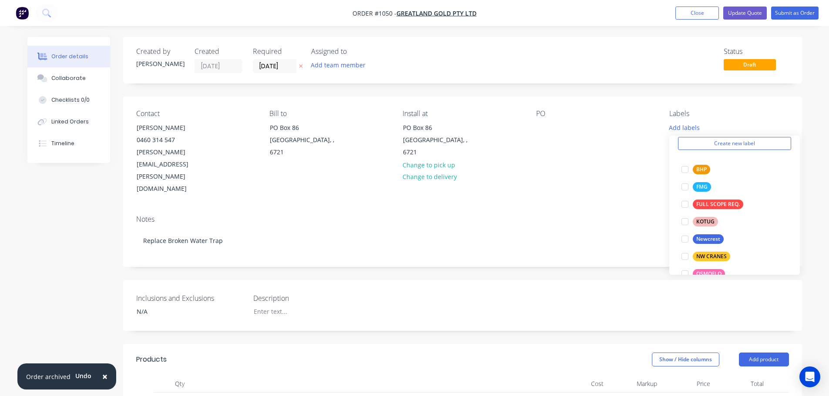
scroll to position [40, 0]
click at [676, 233] on div at bounding box center [684, 235] width 17 height 17
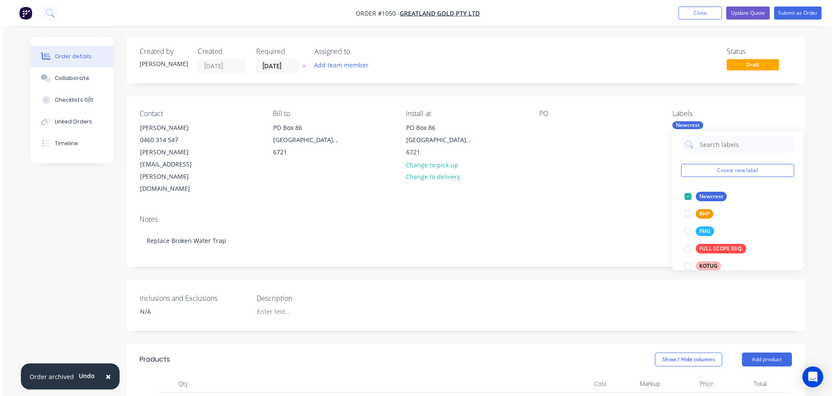
scroll to position [0, 0]
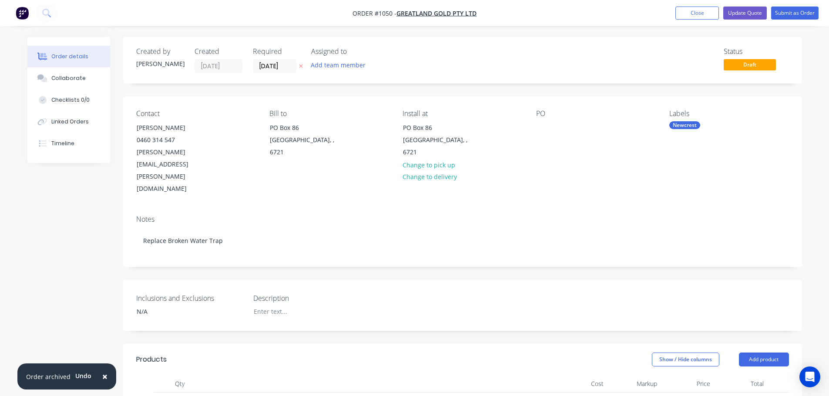
click at [630, 163] on div "Contact [PERSON_NAME] [PHONE_NUMBER] [PERSON_NAME][EMAIL_ADDRESS][PERSON_NAME][…" at bounding box center [462, 153] width 679 height 112
click at [738, 15] on button "Update Quote" at bounding box center [745, 13] width 44 height 13
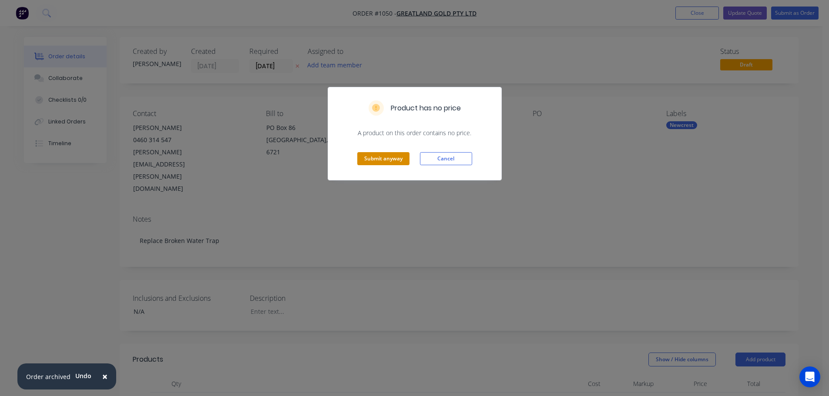
click at [380, 160] on button "Submit anyway" at bounding box center [383, 158] width 52 height 13
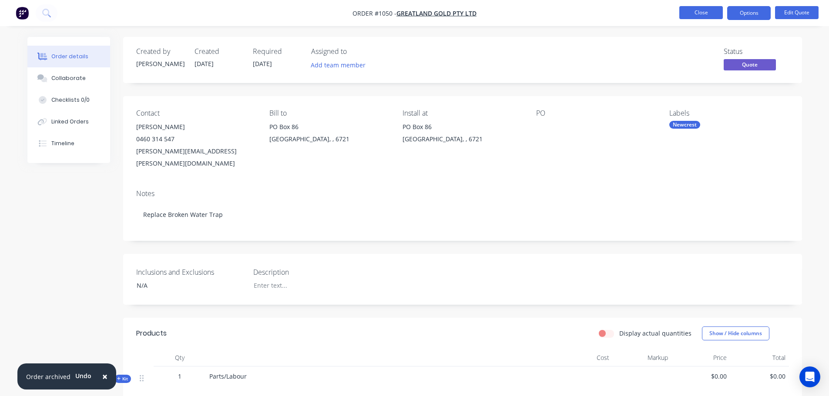
click at [702, 13] on button "Close" at bounding box center [701, 12] width 44 height 13
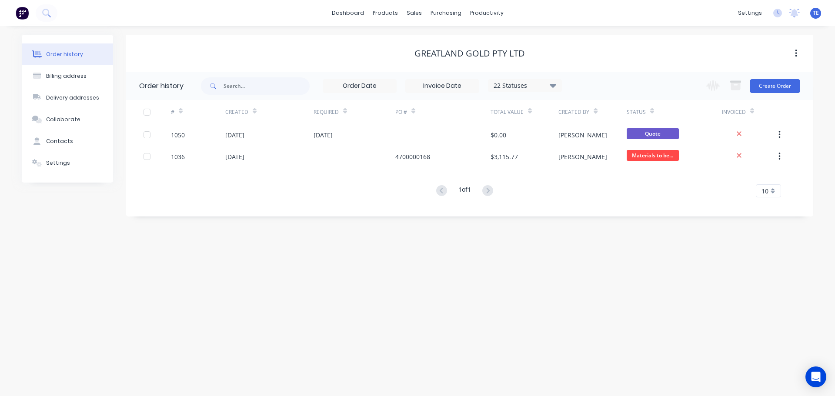
click at [66, 54] on div "Order history" at bounding box center [64, 54] width 37 height 8
click at [422, 42] on div at bounding box center [419, 42] width 13 height 8
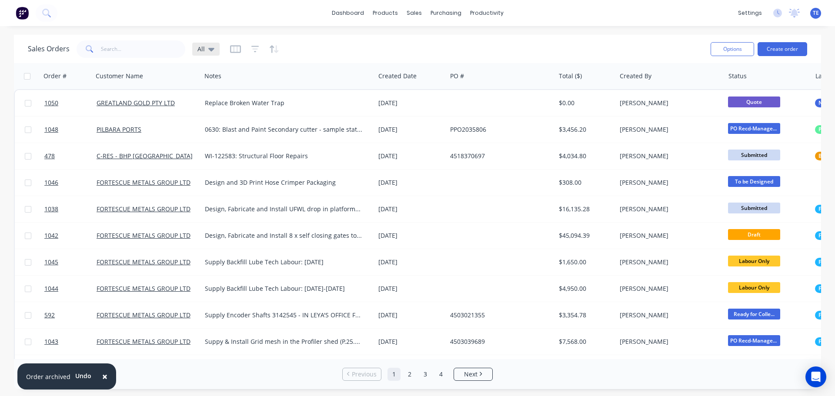
click at [210, 49] on icon at bounding box center [211, 49] width 6 height 3
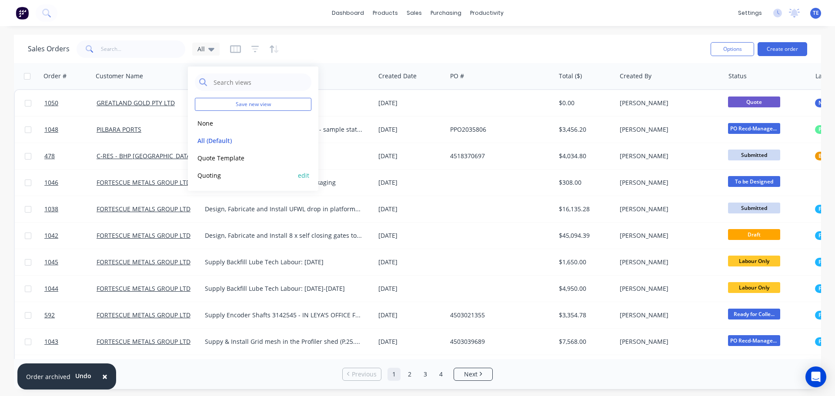
click at [220, 179] on button "Quoting" at bounding box center [244, 176] width 99 height 10
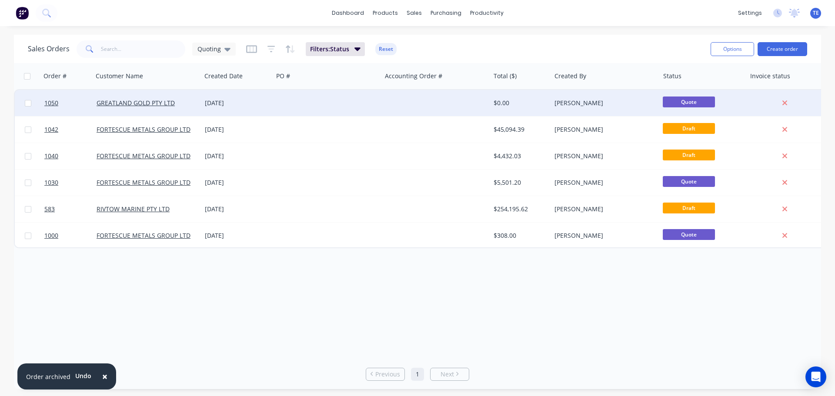
click at [324, 100] on div at bounding box center [327, 103] width 108 height 26
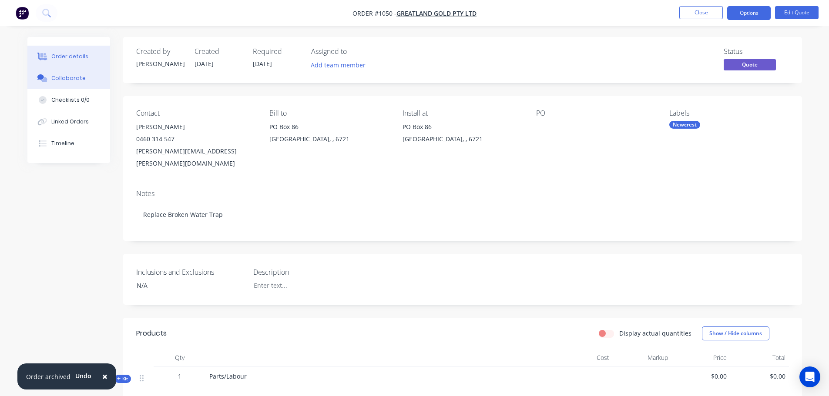
click at [79, 76] on div "Collaborate" at bounding box center [68, 78] width 34 height 8
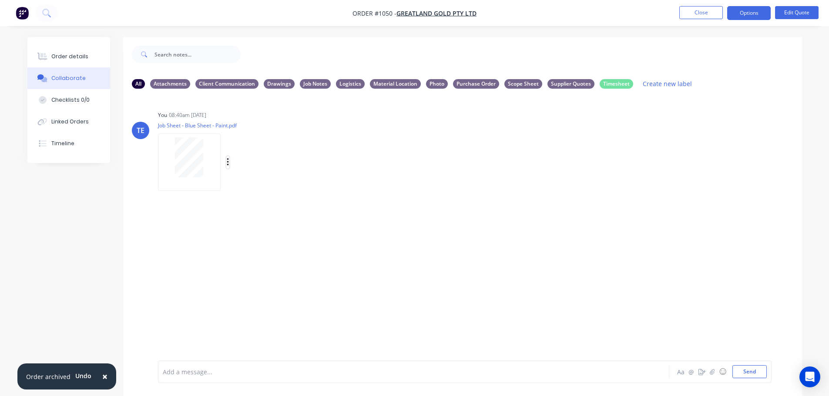
click at [228, 161] on icon "button" at bounding box center [228, 163] width 3 height 10
click at [253, 206] on button "Delete" at bounding box center [285, 205] width 98 height 20
click at [237, 367] on div "Add a message..." at bounding box center [389, 372] width 453 height 13
click at [744, 370] on button "Send" at bounding box center [749, 372] width 34 height 13
click at [701, 13] on button "Close" at bounding box center [701, 12] width 44 height 13
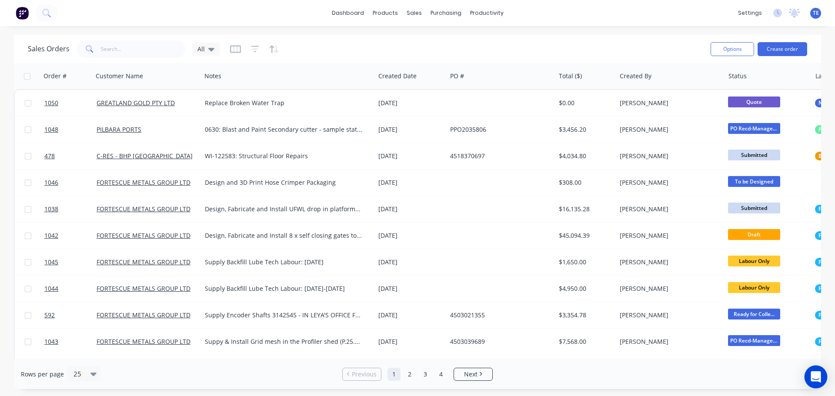
click at [824, 384] on div "Open Intercom Messenger" at bounding box center [816, 377] width 23 height 23
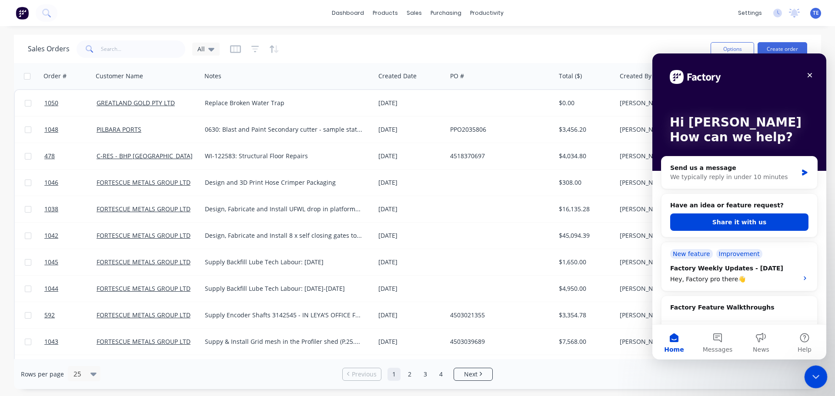
click at [821, 379] on div "Close Intercom Messenger" at bounding box center [815, 376] width 21 height 21
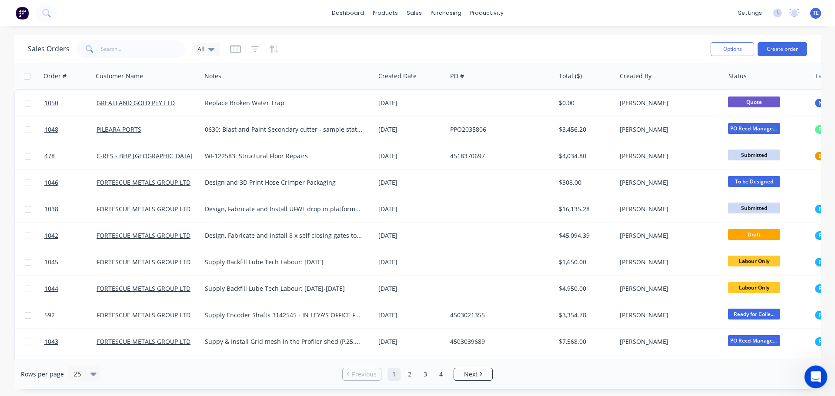
click at [822, 379] on div "Open Intercom Messenger" at bounding box center [815, 376] width 29 height 29
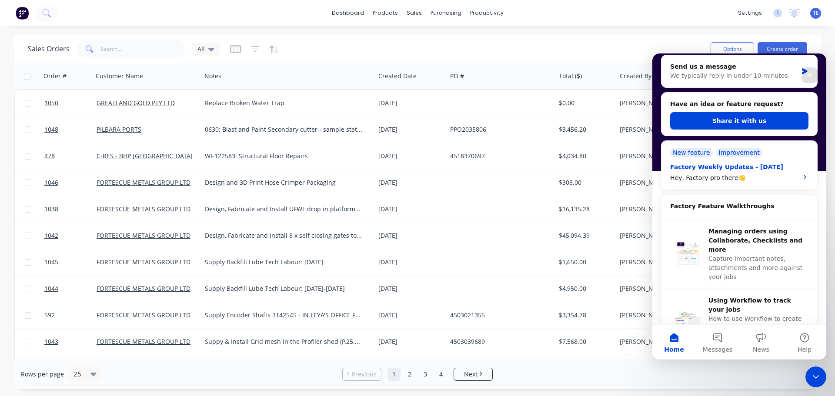
scroll to position [44, 0]
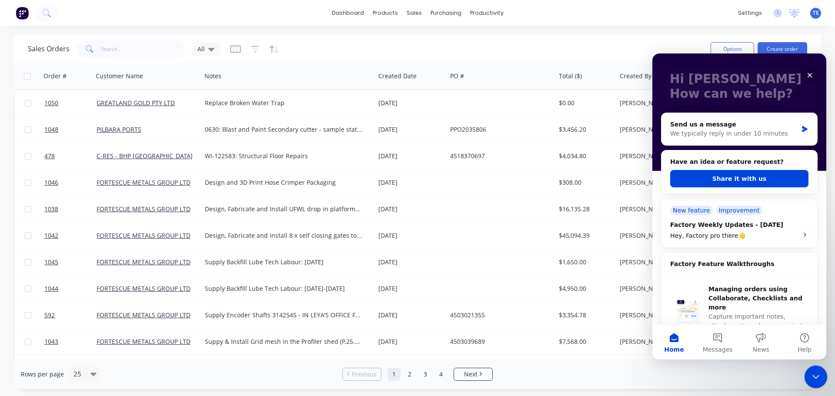
click at [816, 377] on icon "Close Intercom Messenger" at bounding box center [815, 376] width 10 height 10
